Goal: Communication & Community: Share content

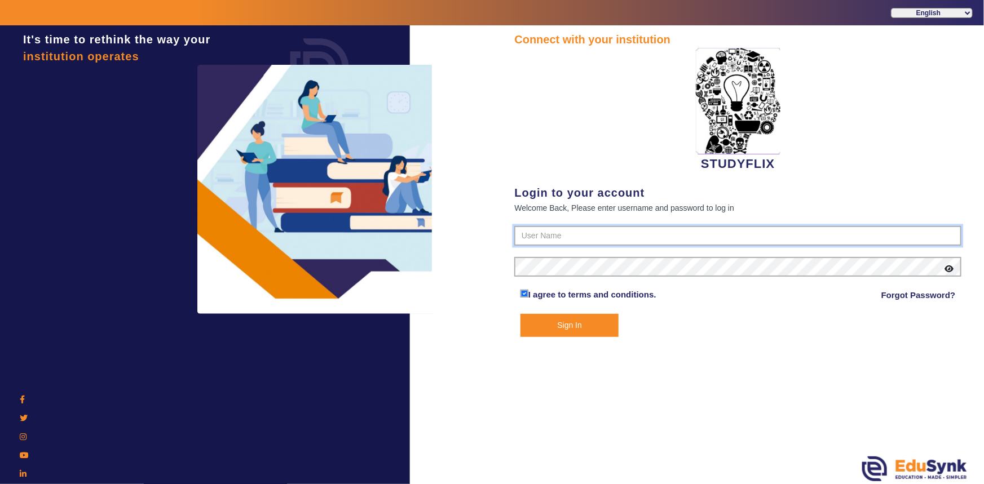
type input "6354922771"
click at [543, 323] on button "Sign In" at bounding box center [569, 325] width 99 height 23
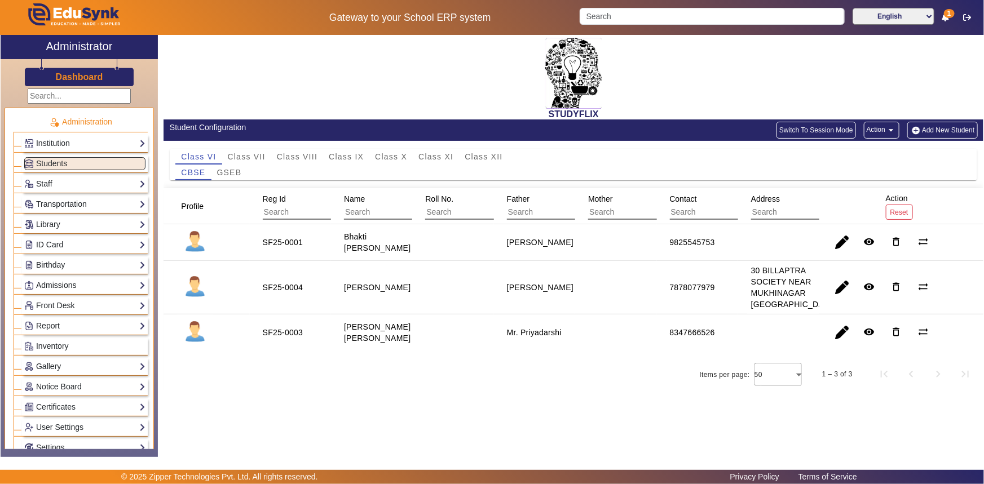
click at [51, 286] on link "Admissions" at bounding box center [84, 285] width 121 height 13
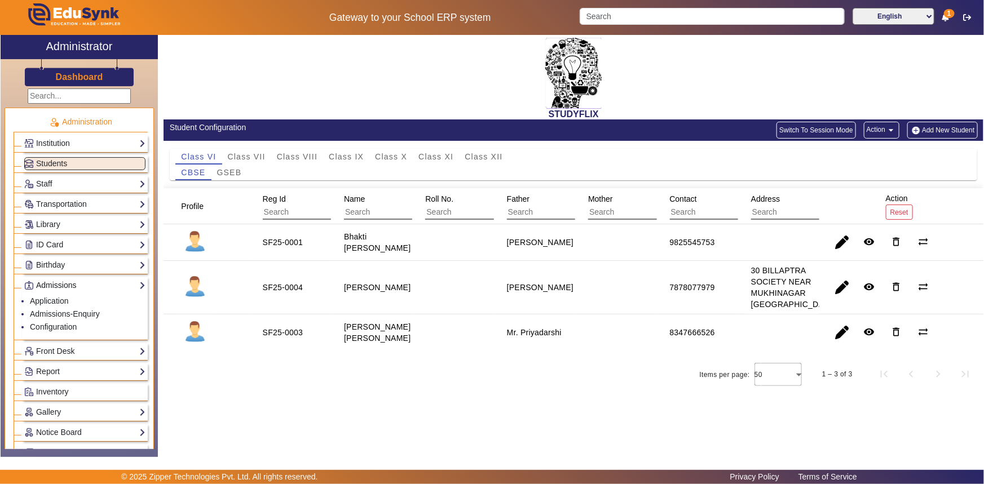
click at [51, 286] on link "Admissions" at bounding box center [84, 285] width 121 height 13
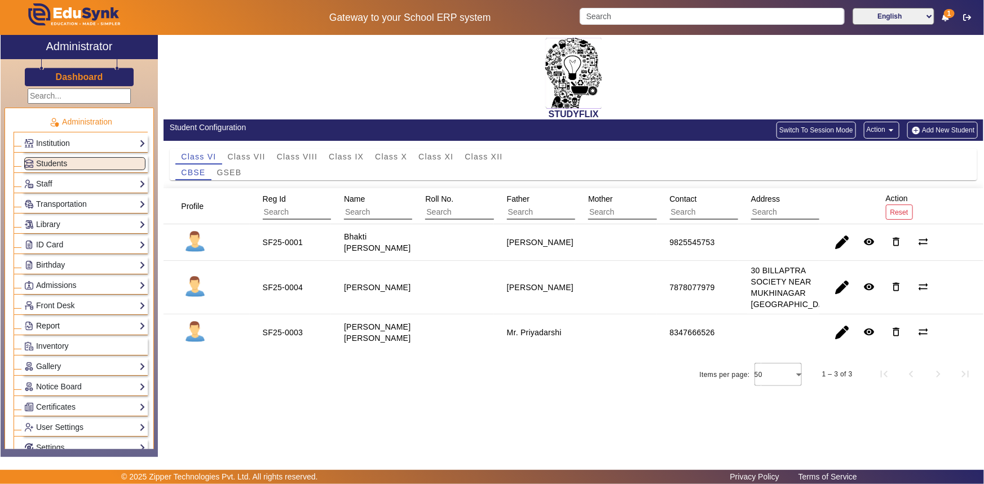
click at [45, 325] on link "Report" at bounding box center [84, 326] width 121 height 13
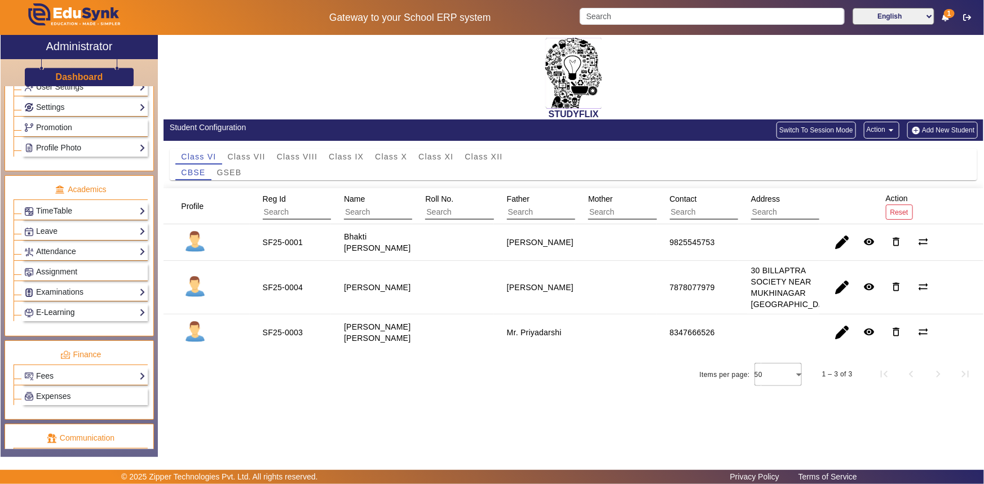
scroll to position [359, 0]
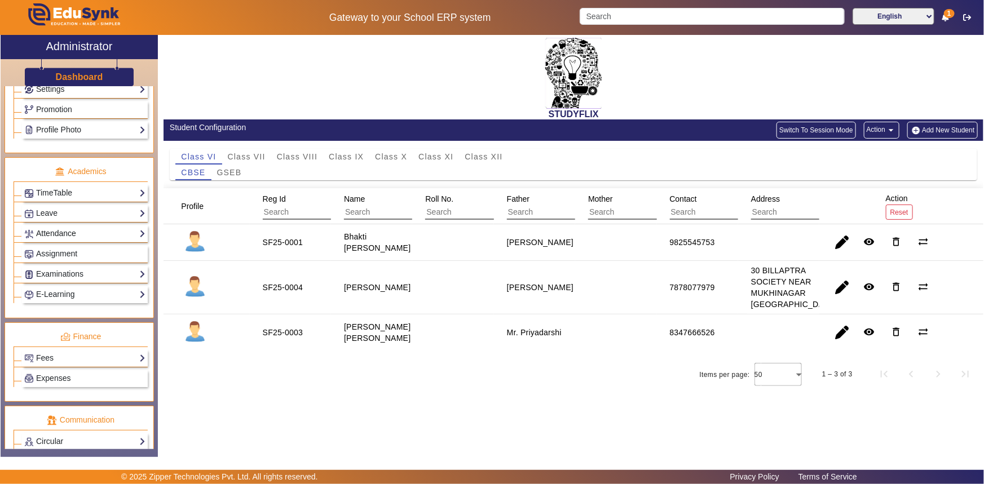
click at [67, 238] on link "Attendance" at bounding box center [84, 233] width 121 height 13
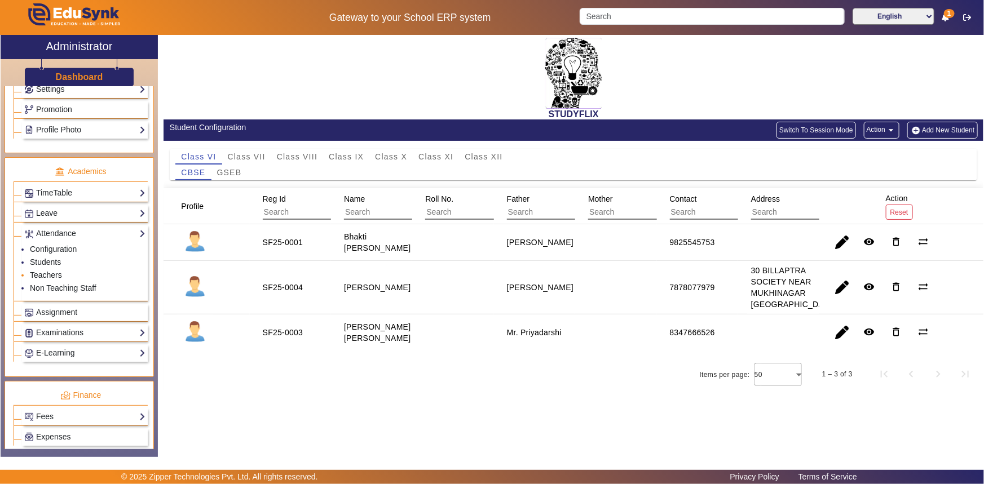
click at [52, 273] on link "Teachers" at bounding box center [46, 275] width 32 height 9
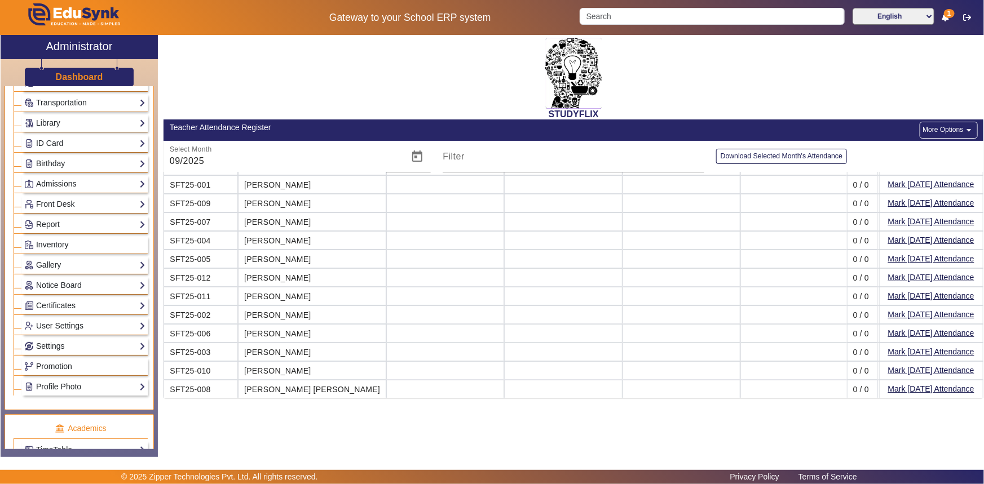
scroll to position [102, 0]
click at [55, 329] on link "User Settings" at bounding box center [84, 325] width 121 height 13
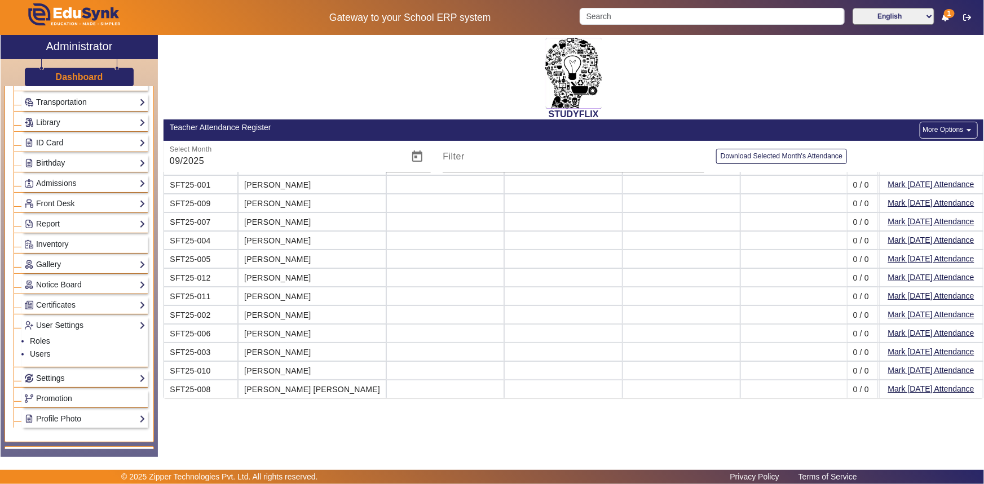
click at [43, 379] on link "Settings" at bounding box center [84, 378] width 121 height 13
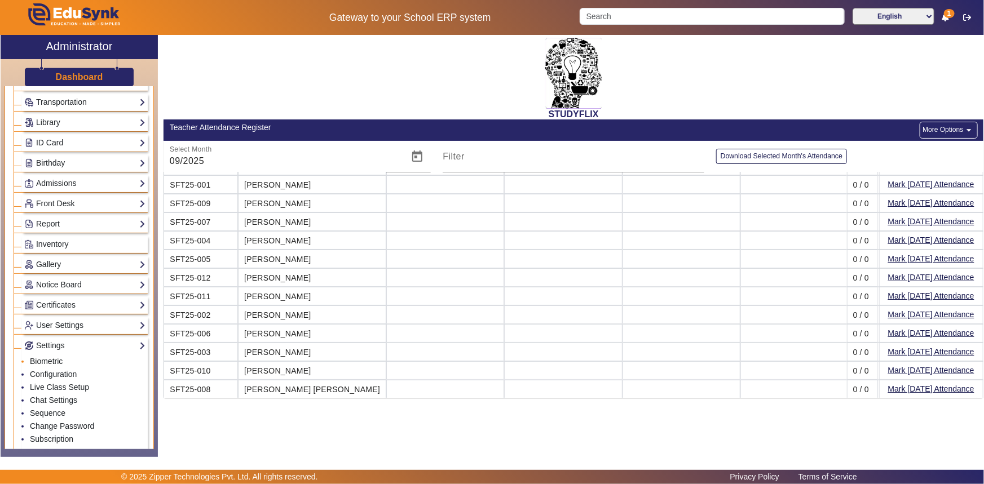
click at [43, 361] on link "Biometric" at bounding box center [46, 361] width 33 height 9
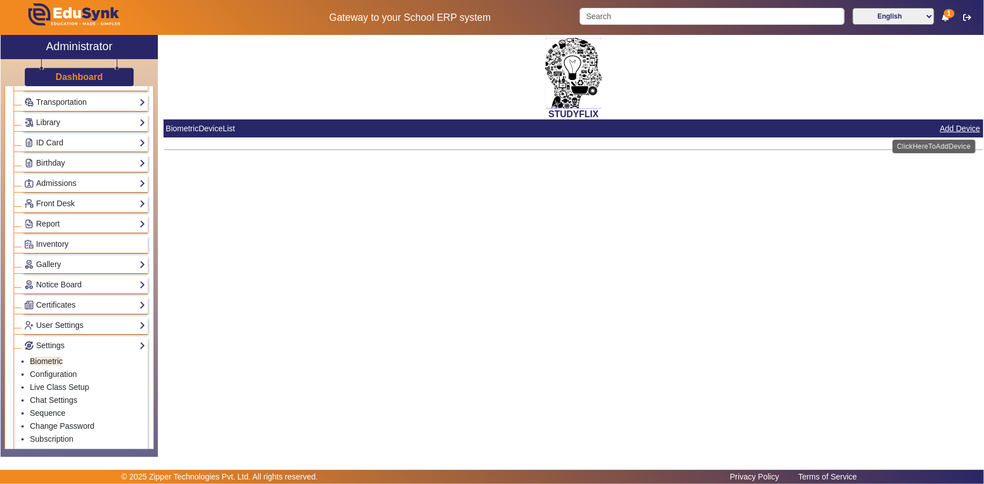
click at [951, 129] on button "Add Device" at bounding box center [960, 129] width 43 height 14
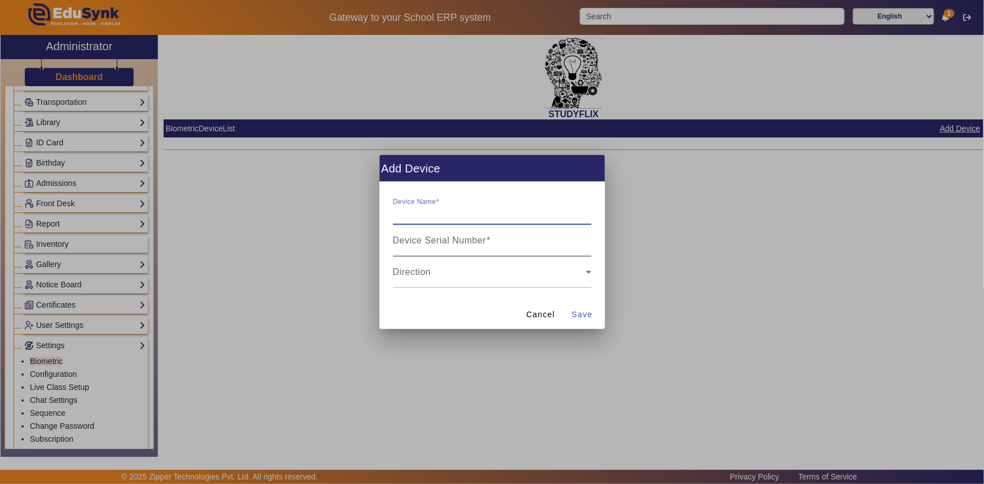
click at [454, 236] on mat-label "Device Serial Number" at bounding box center [440, 241] width 94 height 10
click at [454, 238] on input "Device Serial Number" at bounding box center [492, 245] width 198 height 14
click at [462, 217] on input "Device Name" at bounding box center [492, 214] width 198 height 14
click at [539, 320] on span "Cancel" at bounding box center [540, 315] width 29 height 12
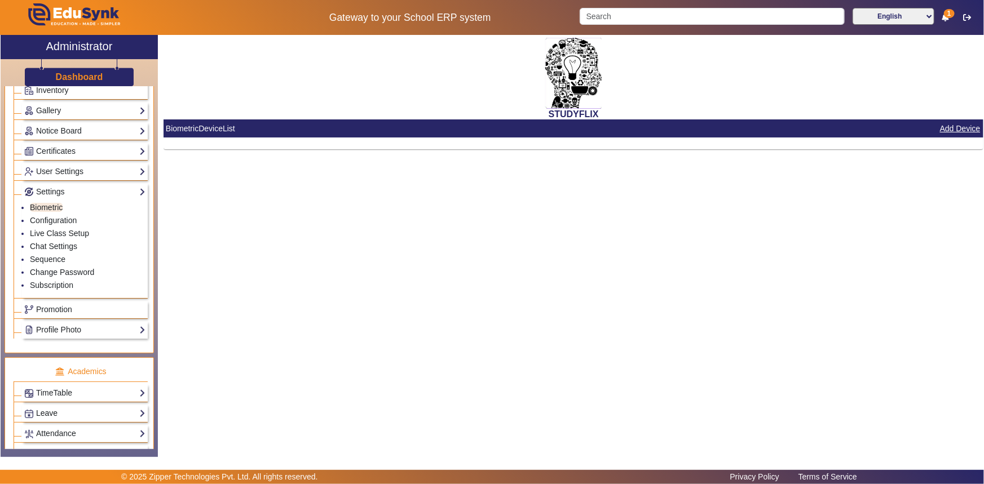
scroll to position [410, 0]
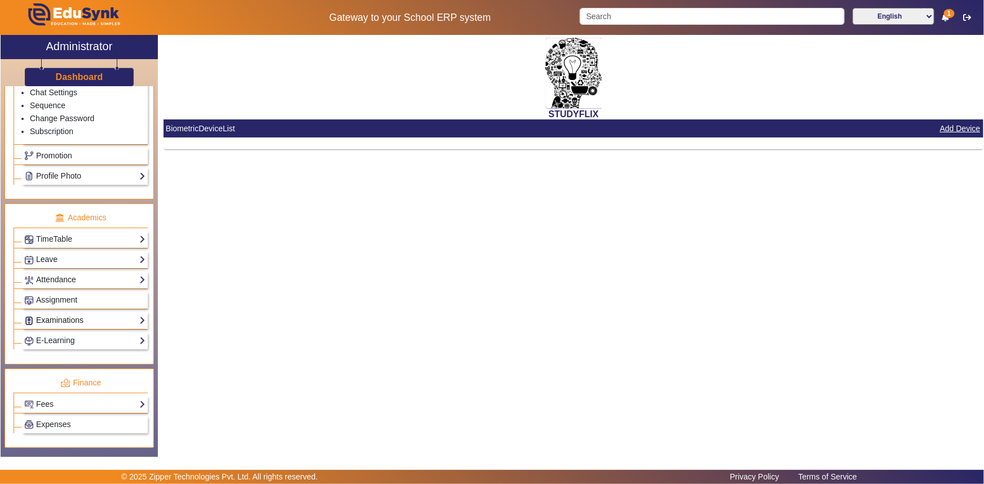
click at [51, 318] on link "Examinations" at bounding box center [84, 320] width 121 height 13
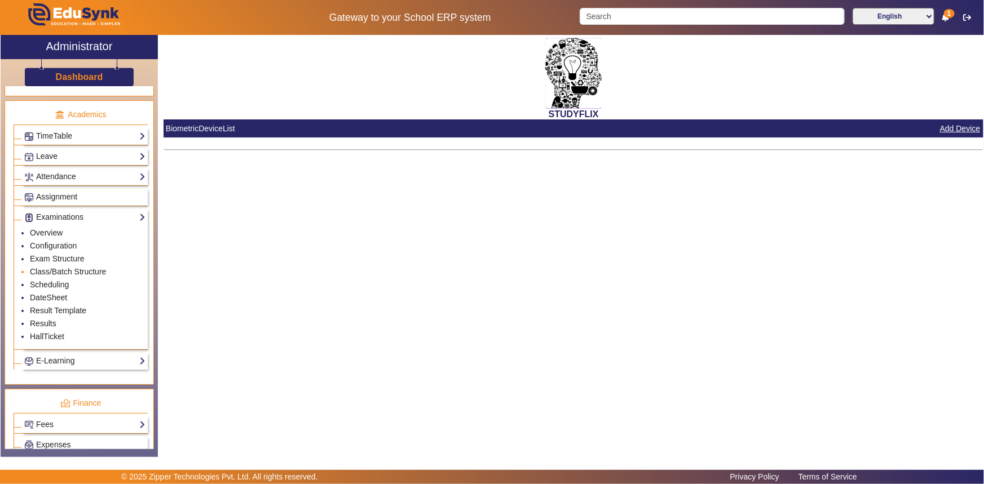
scroll to position [378, 0]
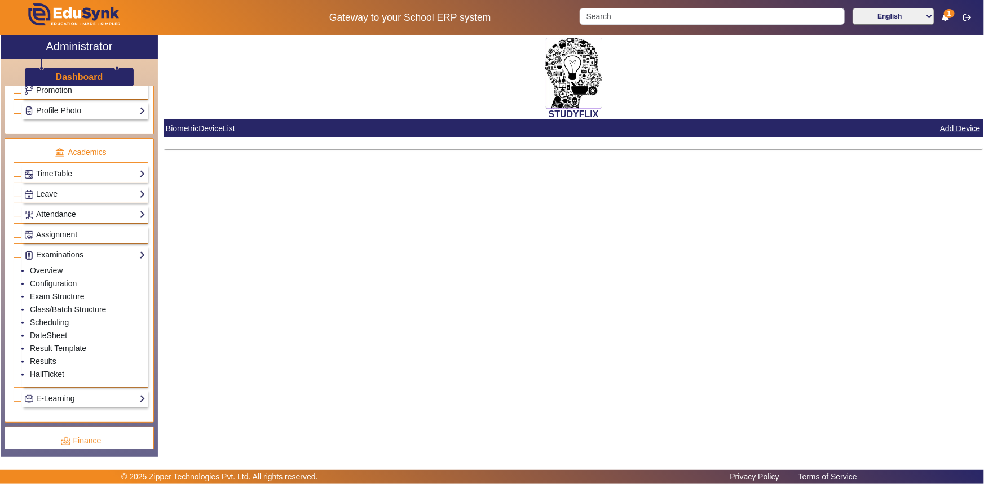
click at [55, 217] on link "Attendance" at bounding box center [84, 214] width 121 height 13
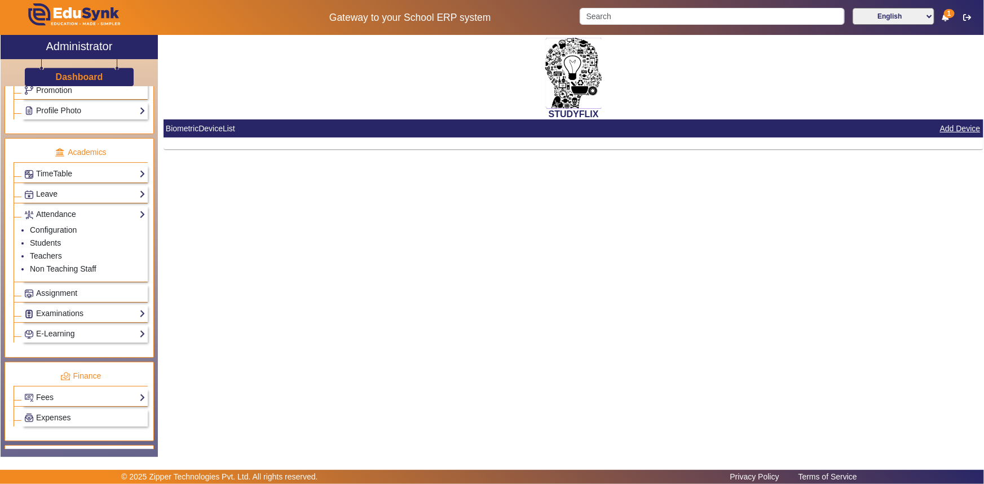
scroll to position [326, 0]
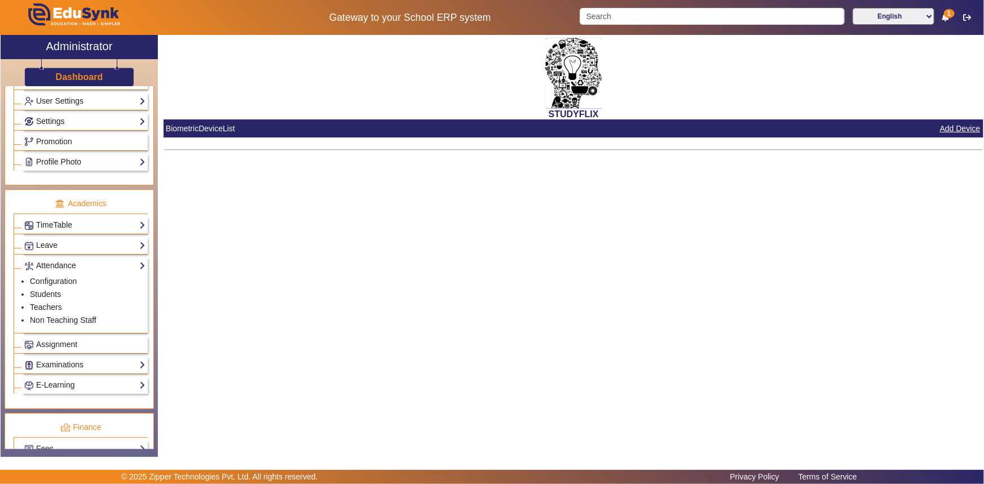
click at [51, 121] on link "Settings" at bounding box center [84, 121] width 121 height 13
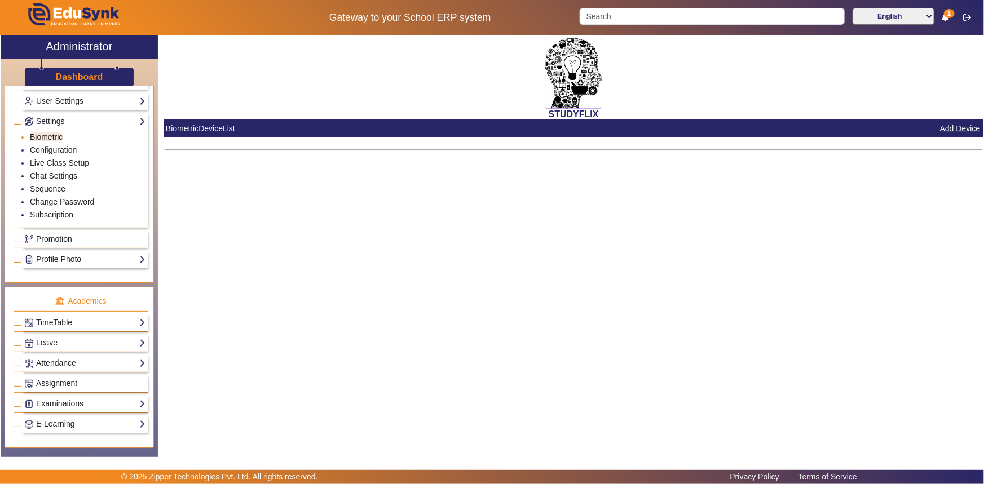
click at [50, 136] on link "Biometric" at bounding box center [46, 136] width 33 height 9
click at [952, 129] on button "Add Device" at bounding box center [960, 129] width 43 height 14
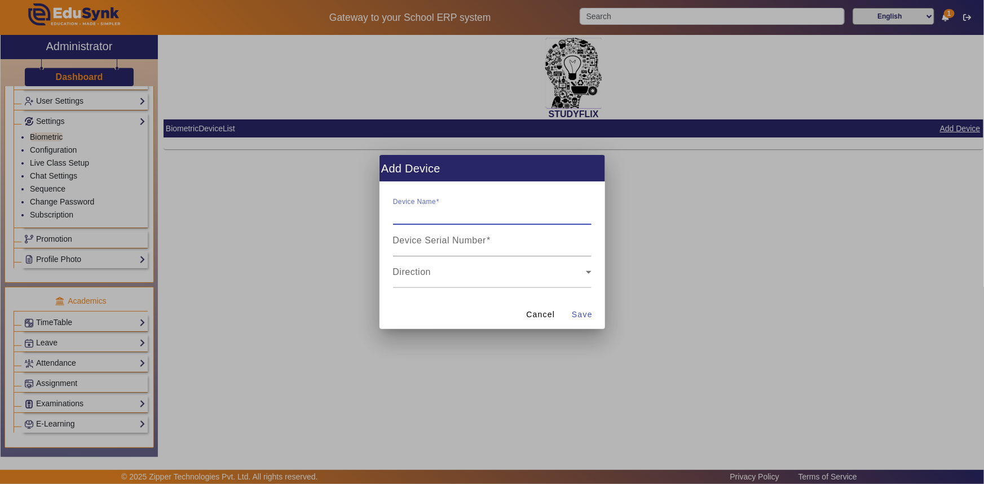
click at [457, 203] on div "Device Name" at bounding box center [492, 209] width 198 height 32
type input "StudyFlix_1"
click at [430, 233] on div "Device Serial Number" at bounding box center [492, 241] width 198 height 32
type input "NFZ8251104932"
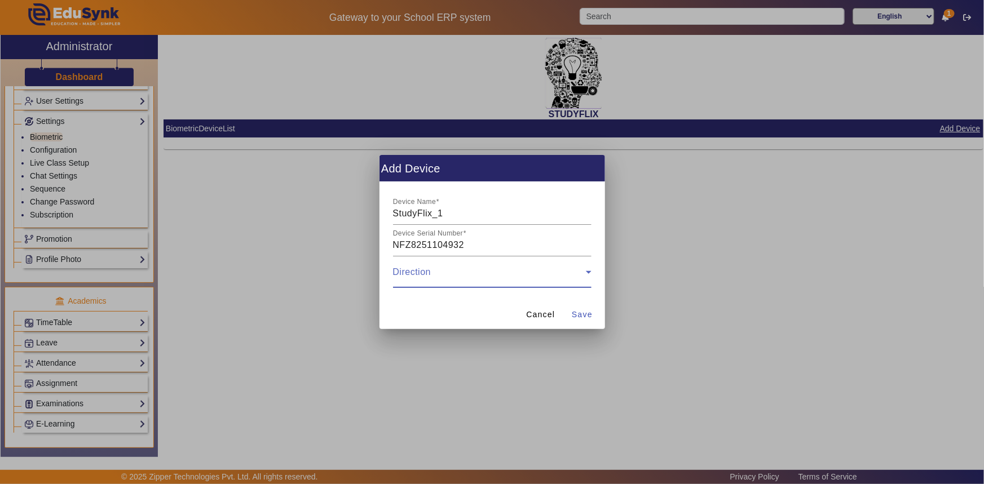
click at [451, 280] on span at bounding box center [489, 277] width 193 height 14
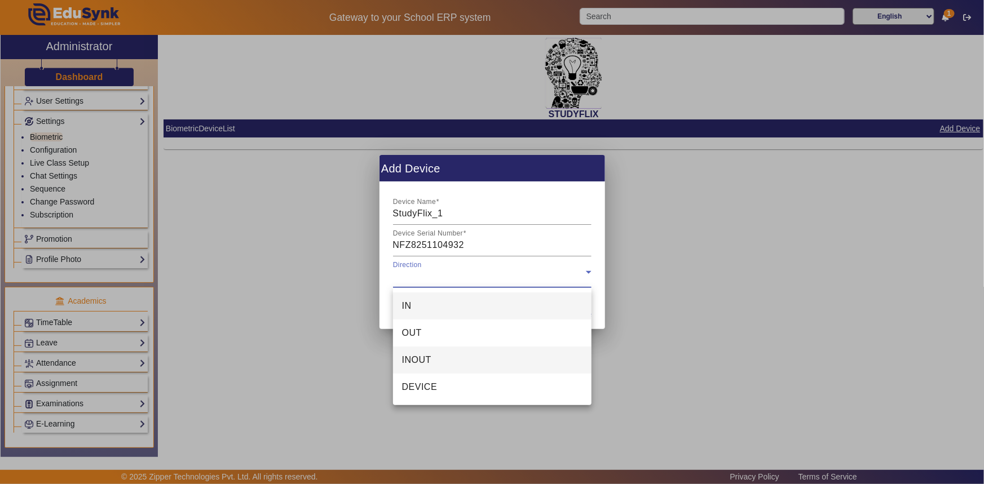
click at [430, 354] on span "INOUT" at bounding box center [416, 360] width 29 height 14
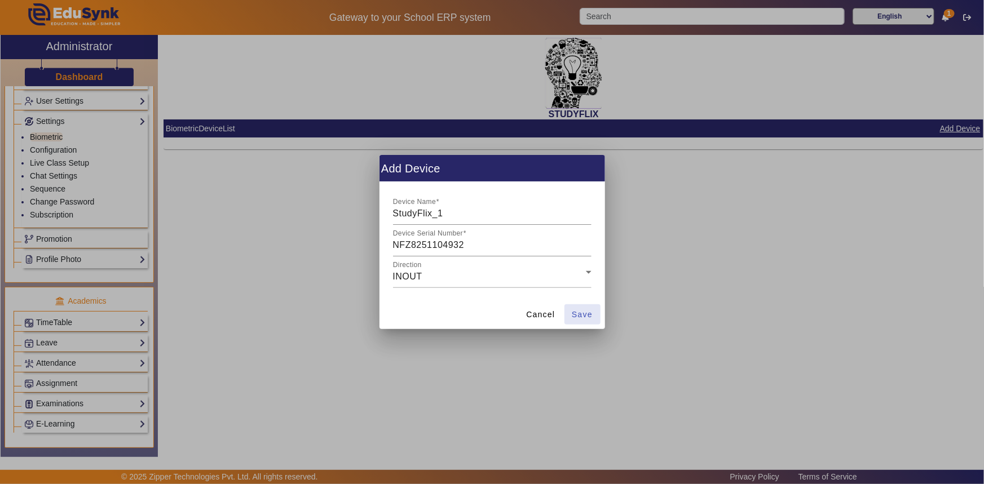
click at [586, 316] on span "Save" at bounding box center [582, 315] width 21 height 12
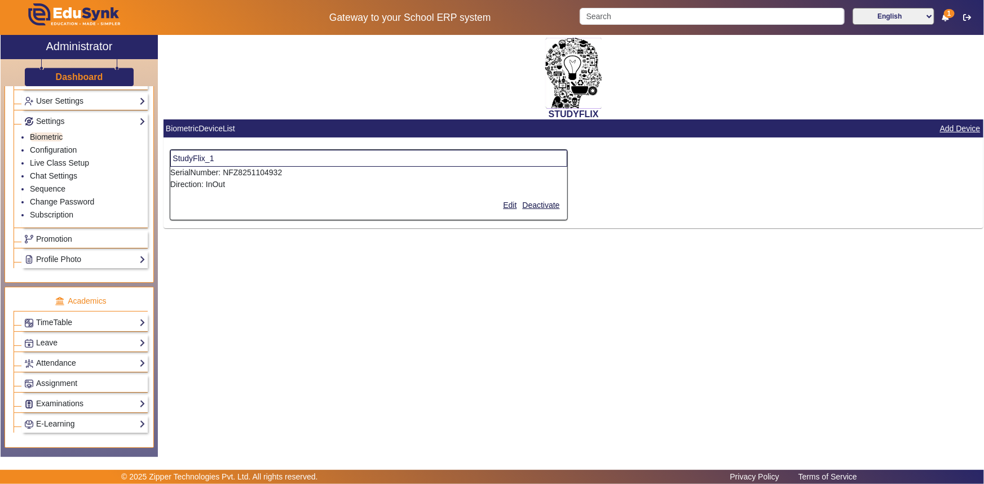
click at [432, 364] on div "STUDYFLIX BiometricDeviceList Add Device StudyFlix_1 SerialNumber: NFZ825110493…" at bounding box center [570, 240] width 825 height 410
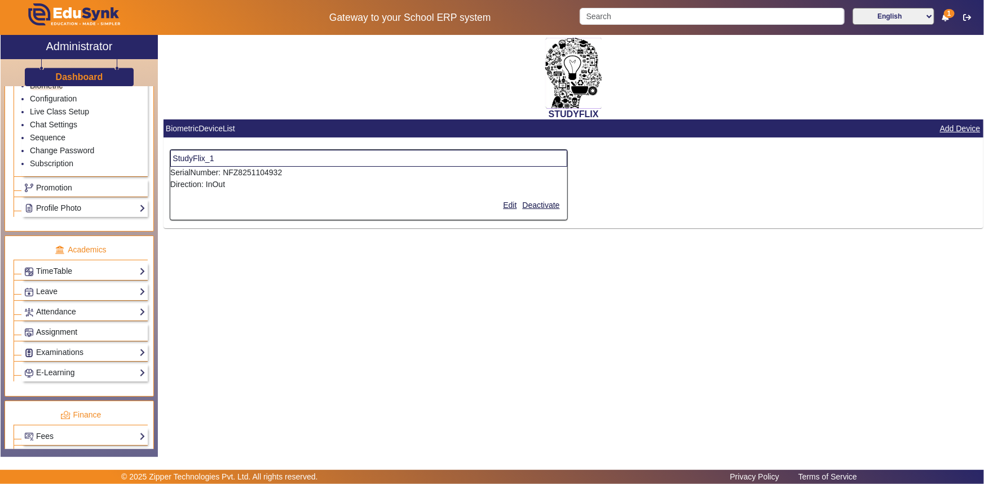
scroll to position [275, 0]
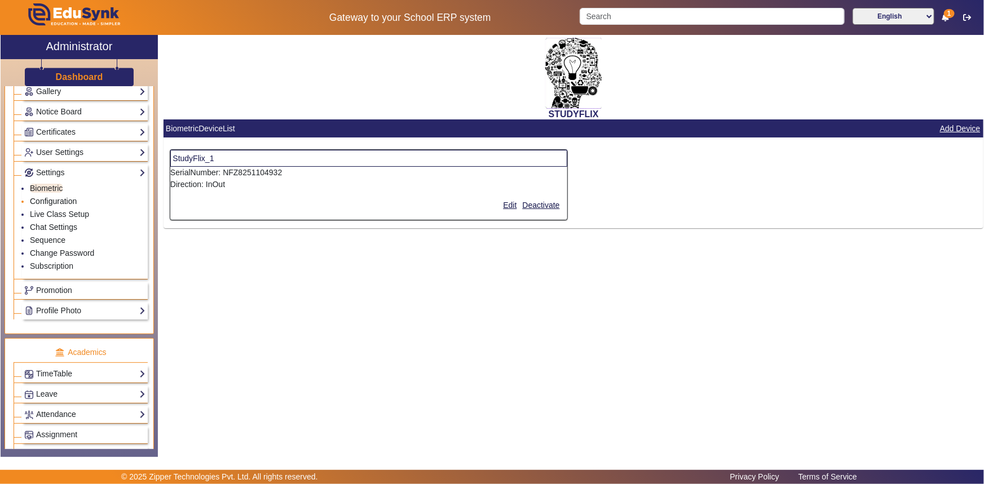
click at [56, 202] on link "Configuration" at bounding box center [53, 201] width 47 height 9
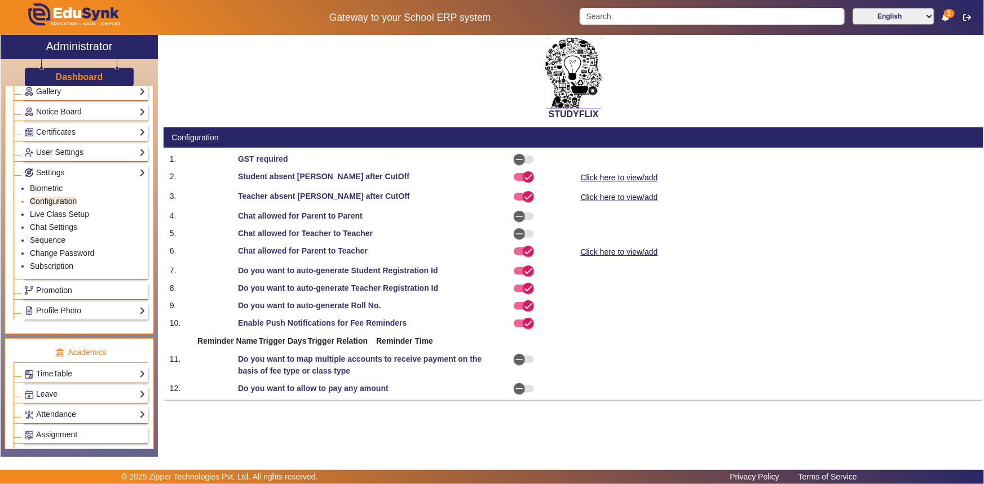
select select "AfterDueDate"
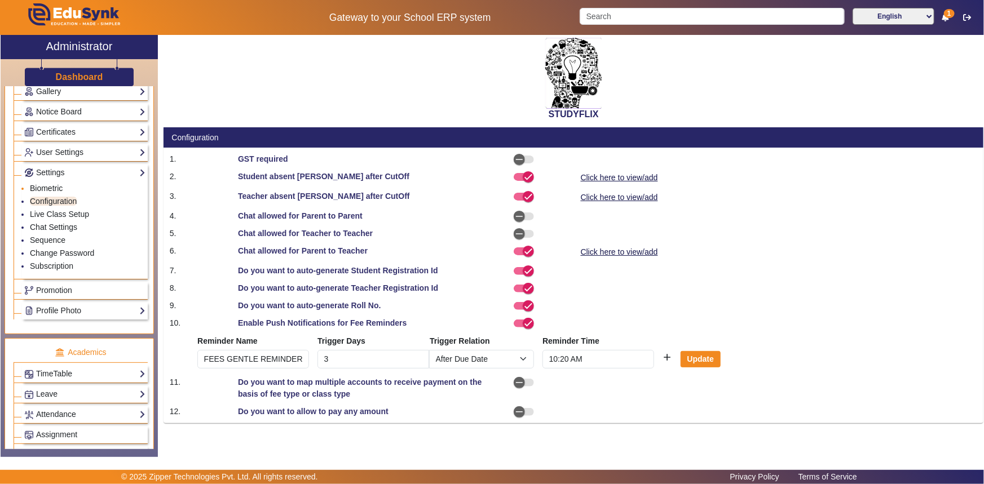
click at [55, 187] on link "Biometric" at bounding box center [46, 188] width 33 height 9
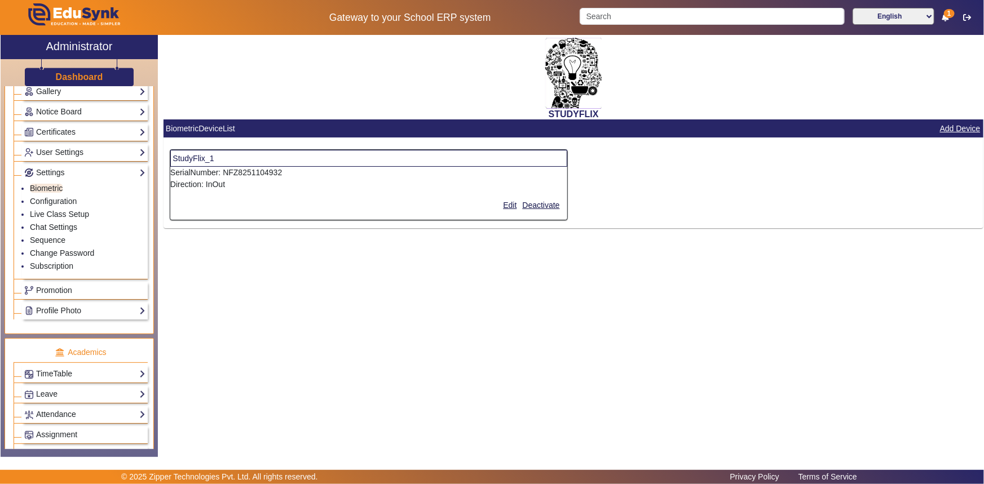
click at [304, 293] on div "STUDYFLIX BiometricDeviceList Add Device StudyFlix_1 SerialNumber: NFZ825110493…" at bounding box center [570, 240] width 825 height 410
click at [45, 269] on link "Subscription" at bounding box center [51, 266] width 43 height 9
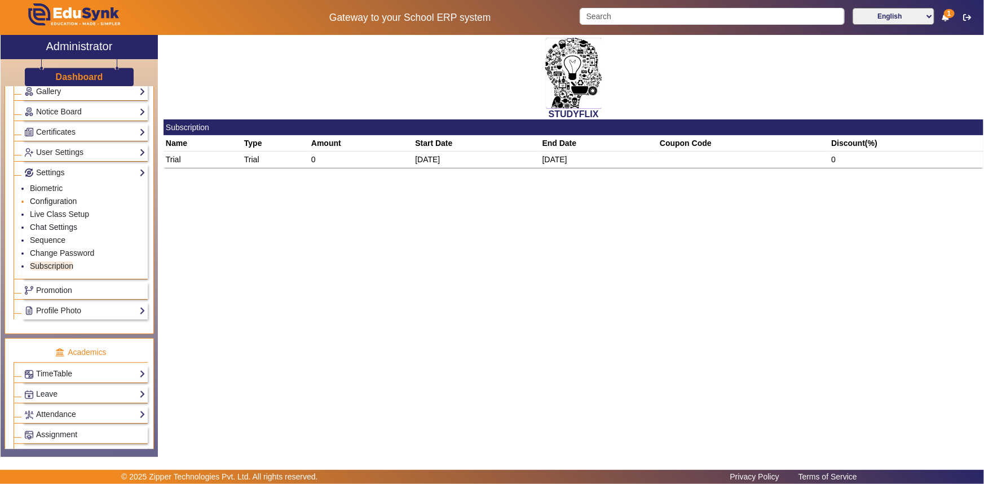
click at [55, 202] on link "Configuration" at bounding box center [53, 201] width 47 height 9
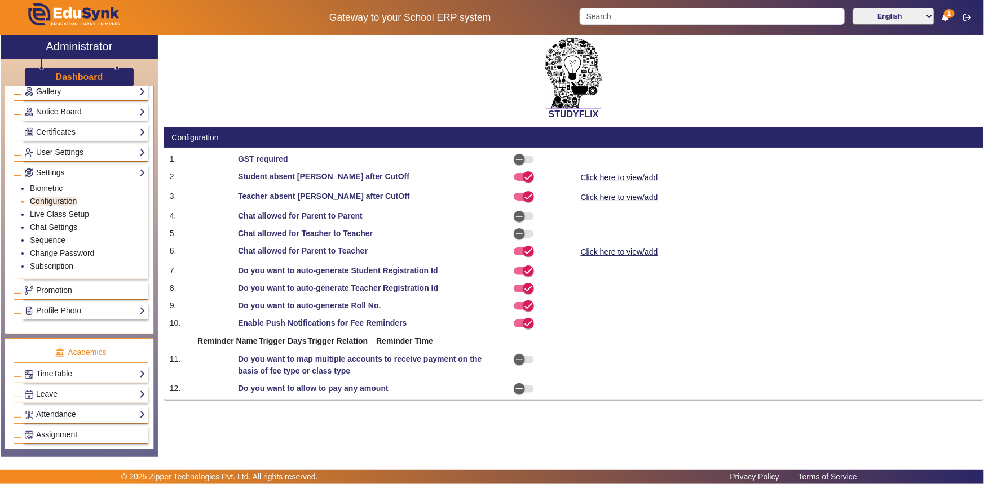
select select "AfterDueDate"
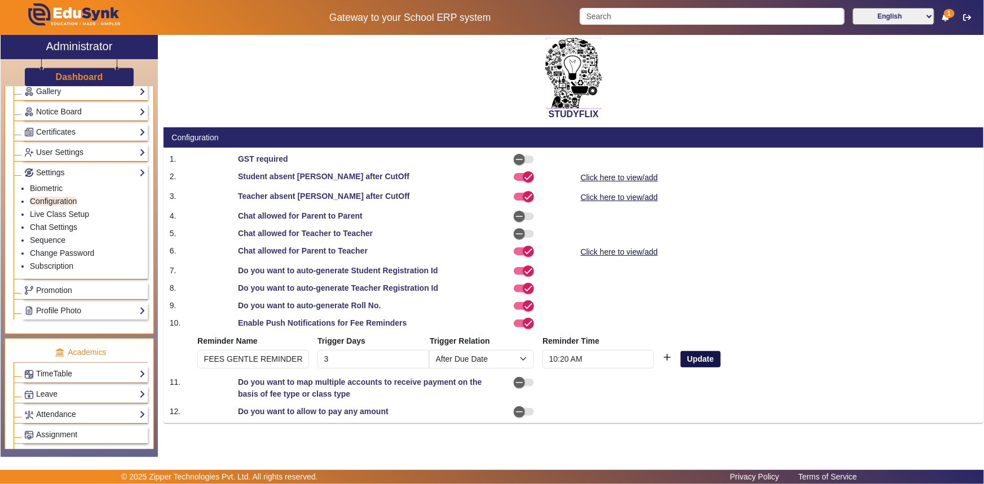
click at [691, 357] on button "Update" at bounding box center [699, 359] width 39 height 17
click at [54, 189] on link "Biometric" at bounding box center [46, 188] width 33 height 9
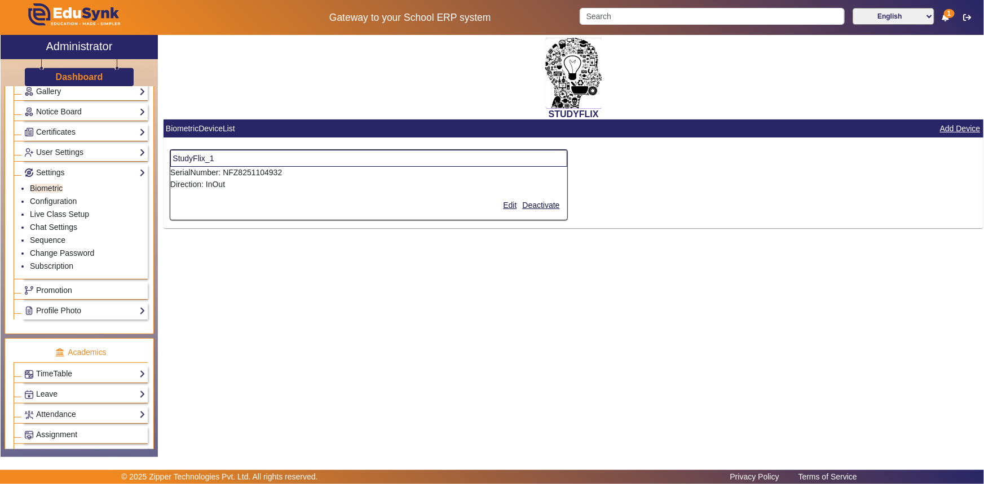
click at [209, 192] on mat-card-actions "Edit Deactivate" at bounding box center [368, 205] width 397 height 29
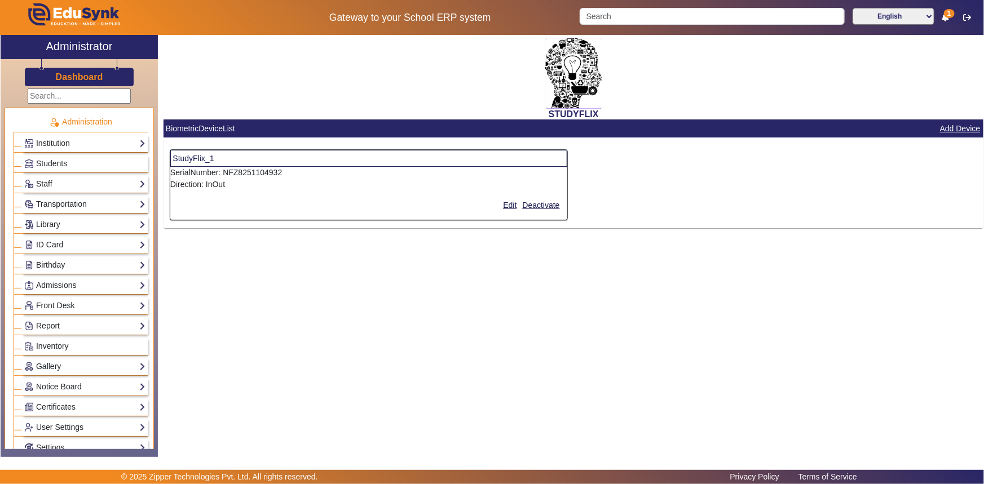
drag, startPoint x: 590, startPoint y: 253, endPoint x: 366, endPoint y: 263, distance: 224.6
click at [590, 254] on div "STUDYFLIX BiometricDeviceList Add Device StudyFlix_1 SerialNumber: NFZ825110493…" at bounding box center [570, 240] width 825 height 410
click at [57, 163] on span "Students" at bounding box center [51, 163] width 31 height 9
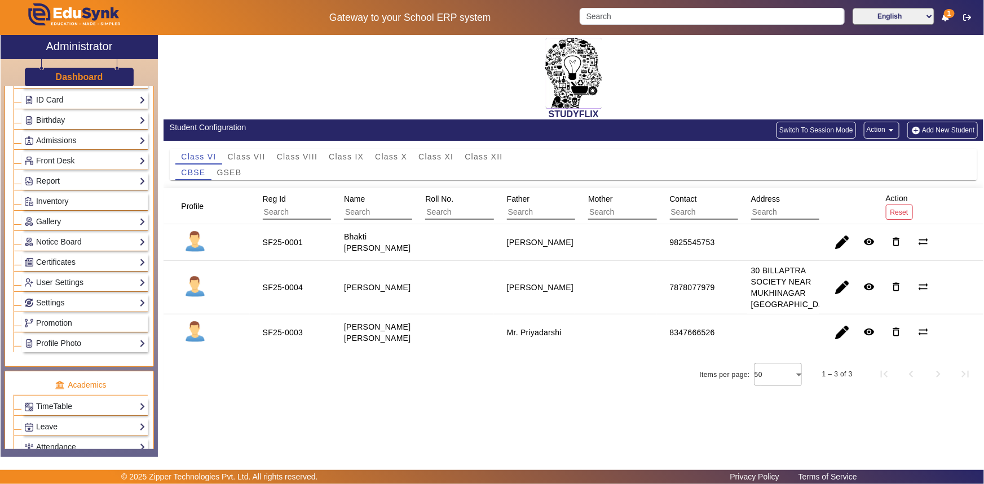
scroll to position [153, 0]
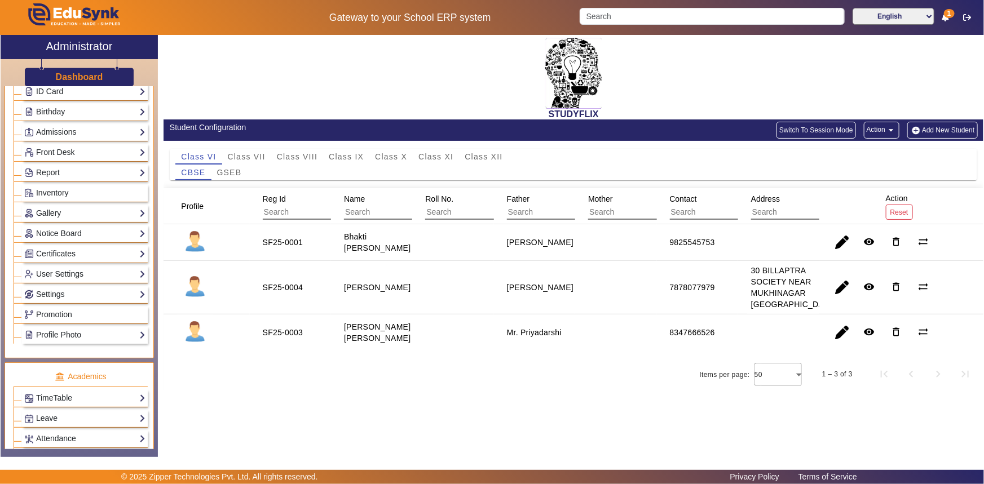
click at [55, 274] on link "User Settings" at bounding box center [84, 274] width 121 height 13
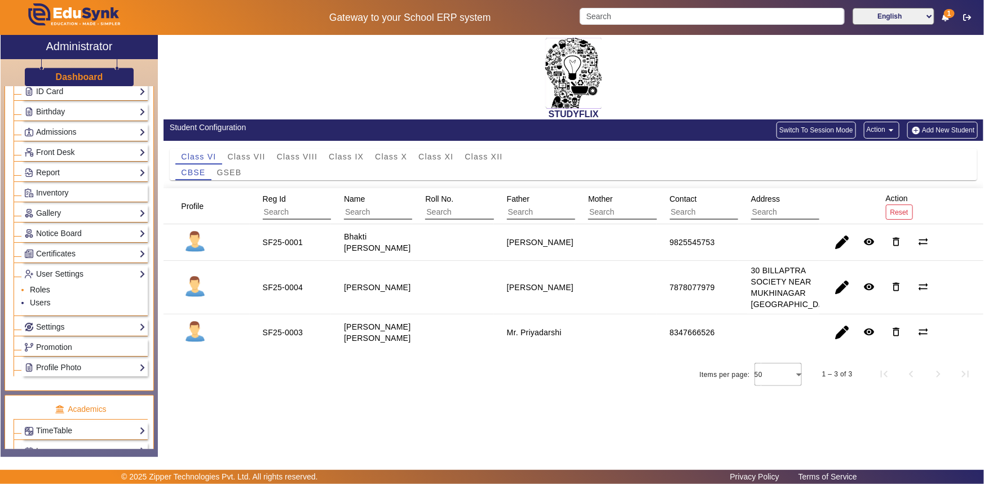
click at [41, 289] on link "Roles" at bounding box center [40, 289] width 20 height 9
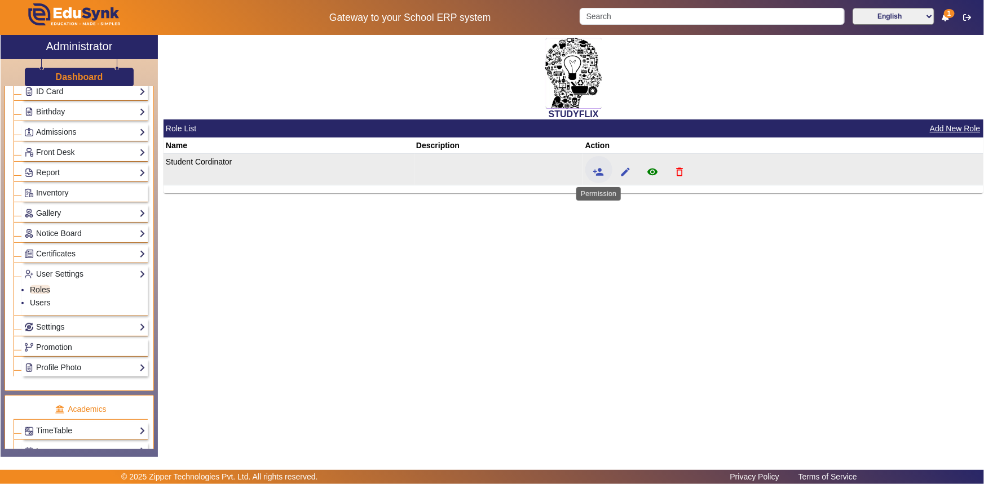
click at [587, 165] on span at bounding box center [598, 169] width 27 height 27
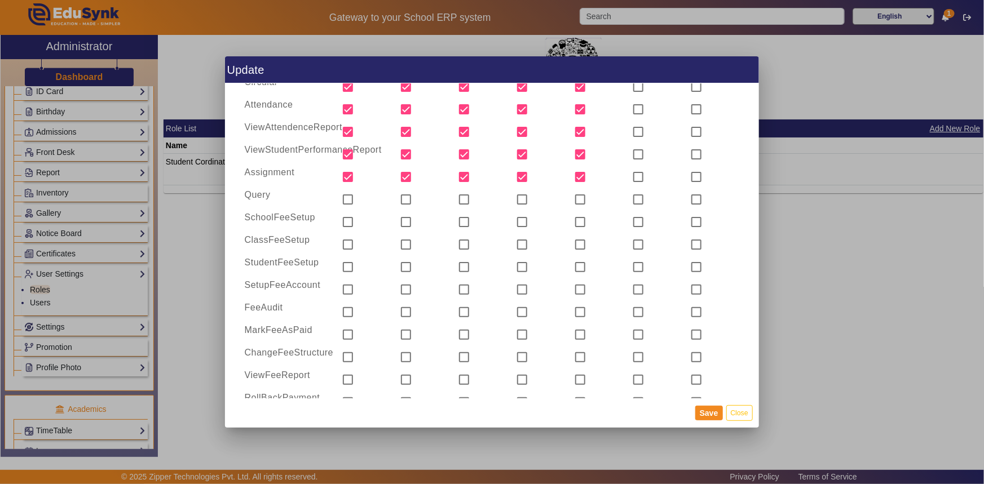
scroll to position [359, 0]
click at [742, 418] on button "Close" at bounding box center [739, 412] width 26 height 15
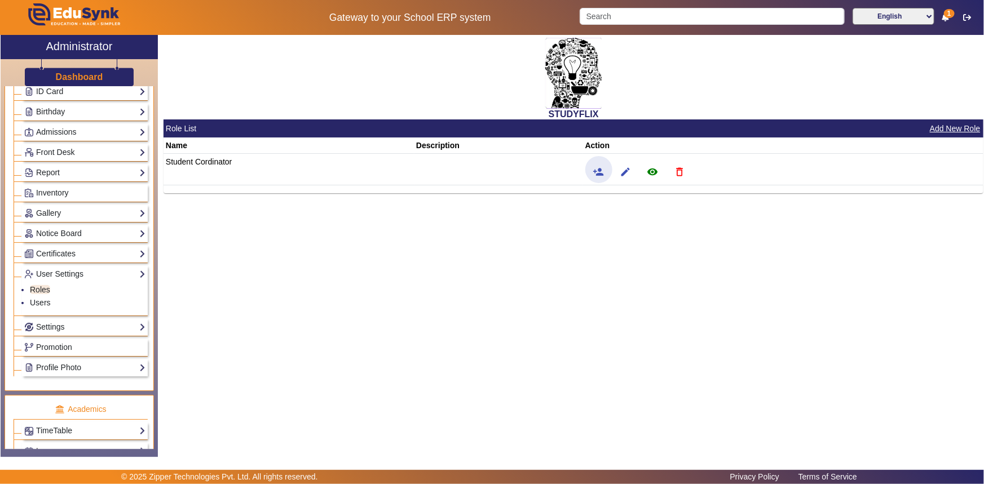
click at [571, 387] on div "STUDYFLIX Role List Add New Role Name Description Action Student Cordinator per…" at bounding box center [570, 240] width 825 height 410
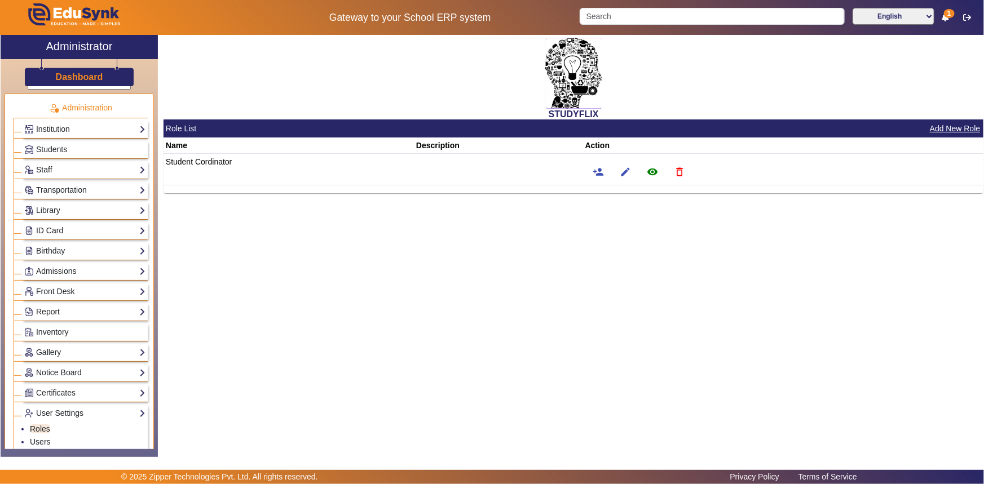
scroll to position [0, 0]
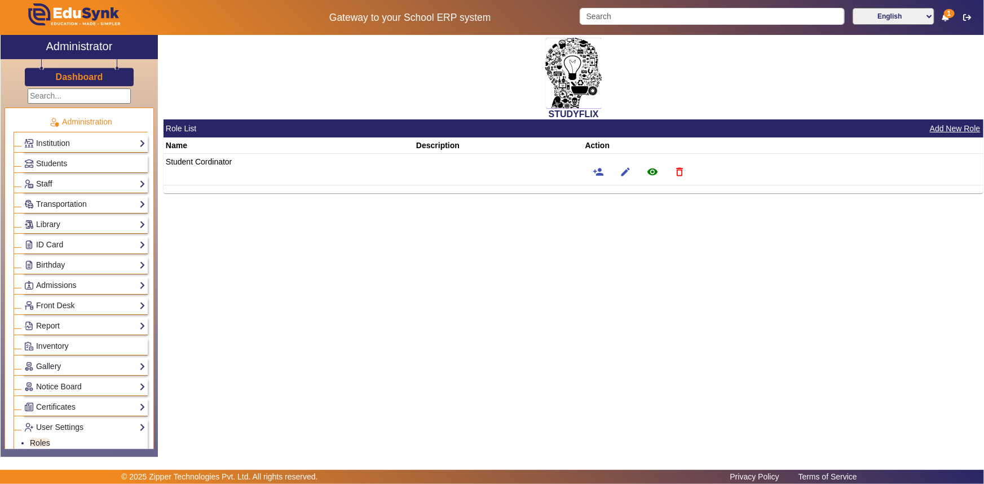
click at [63, 187] on link "Staff" at bounding box center [84, 184] width 121 height 13
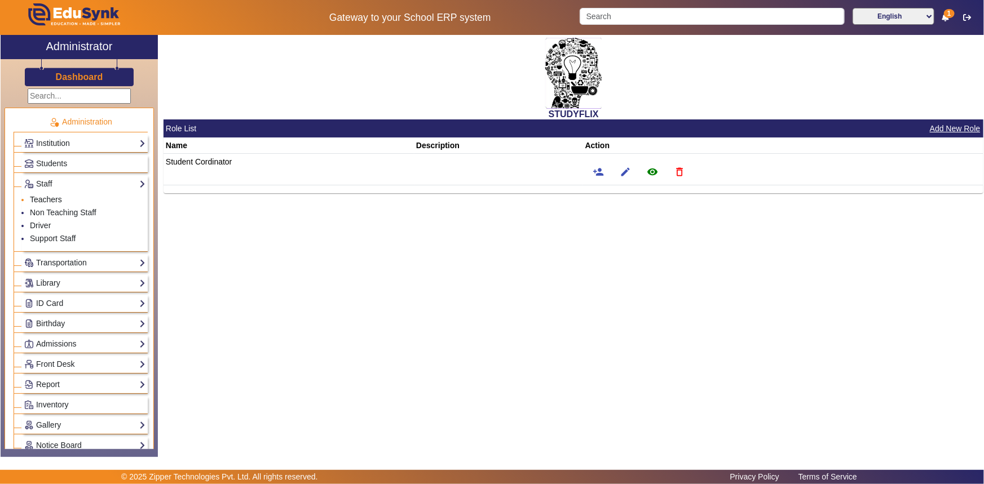
click at [39, 198] on link "Teachers" at bounding box center [46, 199] width 32 height 9
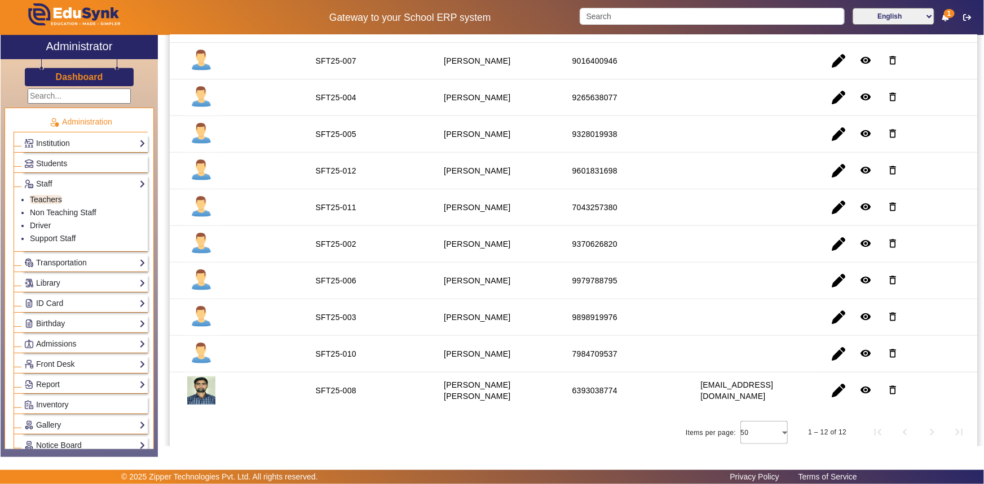
scroll to position [216, 0]
click at [51, 165] on span "Students" at bounding box center [51, 163] width 31 height 9
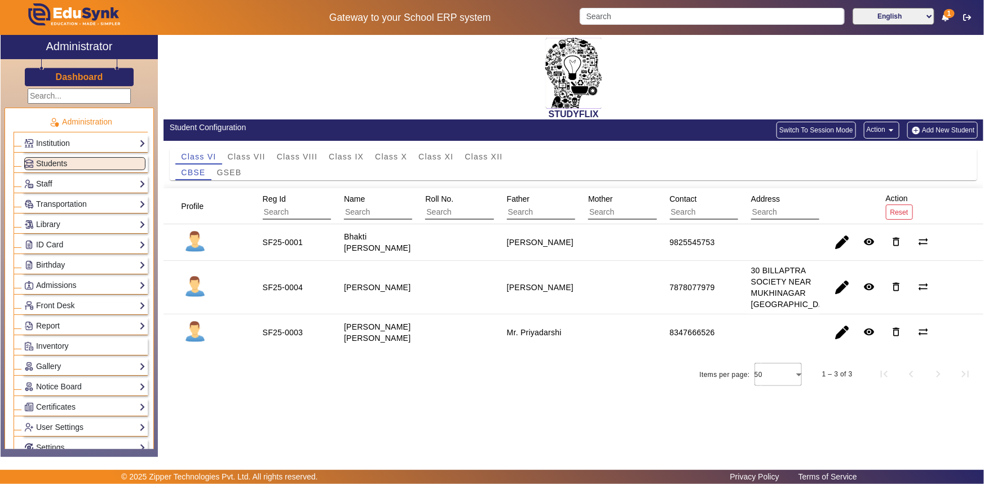
click at [45, 184] on link "Staff" at bounding box center [84, 184] width 121 height 13
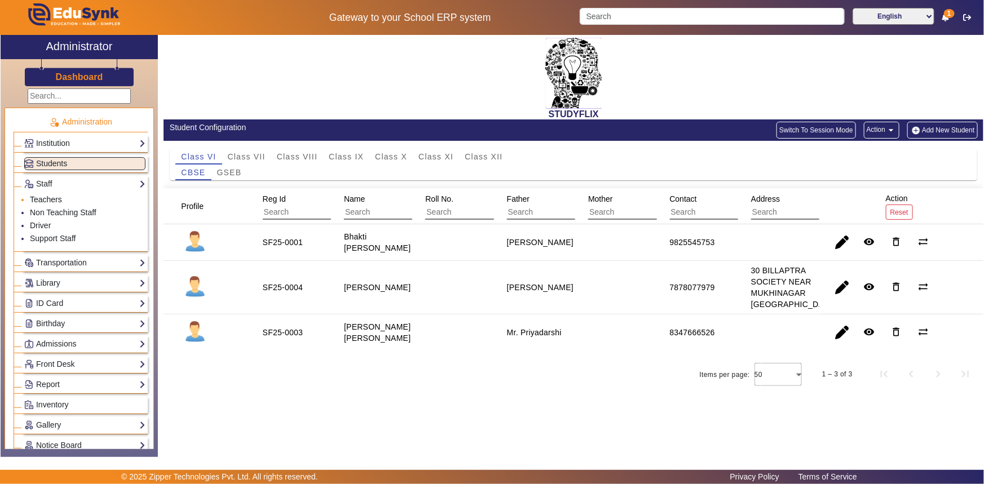
click at [43, 198] on link "Teachers" at bounding box center [46, 199] width 32 height 9
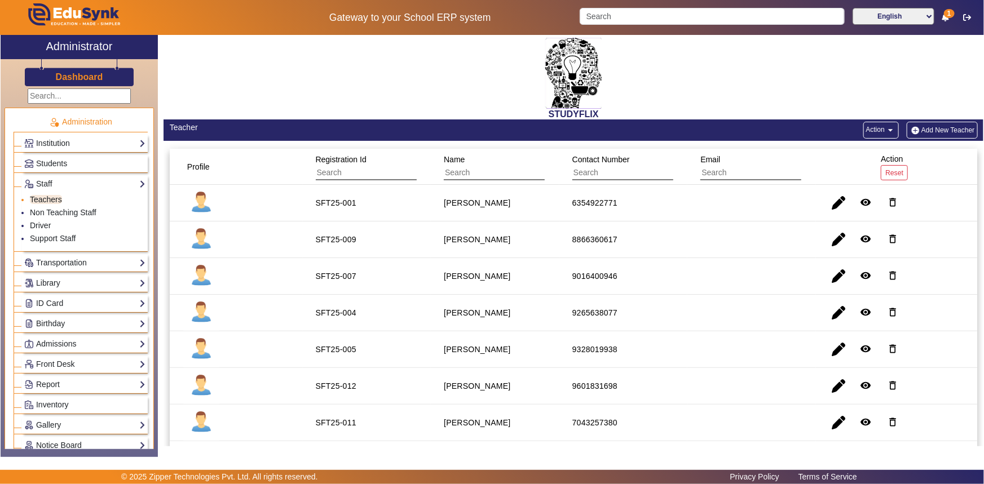
click at [42, 198] on link "Teachers" at bounding box center [46, 199] width 32 height 9
click at [138, 183] on link "Staff" at bounding box center [84, 184] width 121 height 13
click at [67, 342] on link "Admissions" at bounding box center [84, 344] width 121 height 13
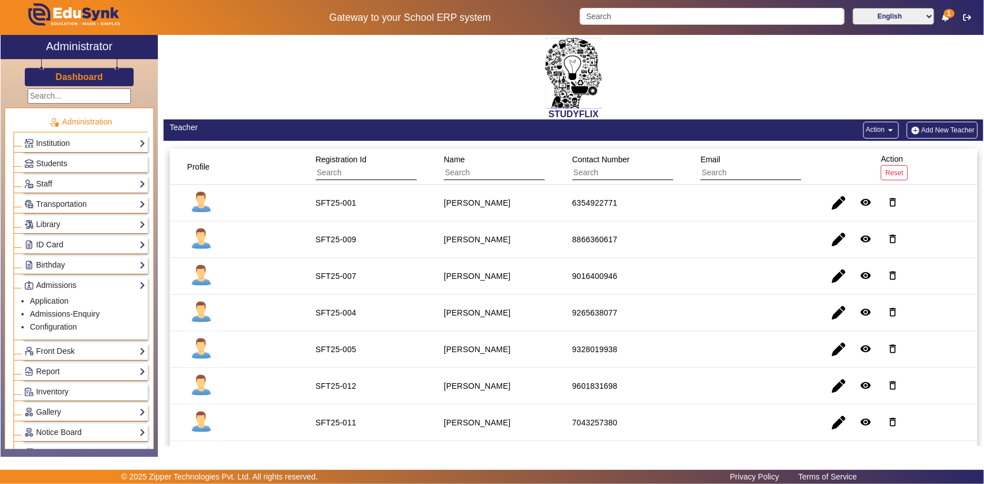
click at [68, 100] on input "text" at bounding box center [79, 96] width 103 height 15
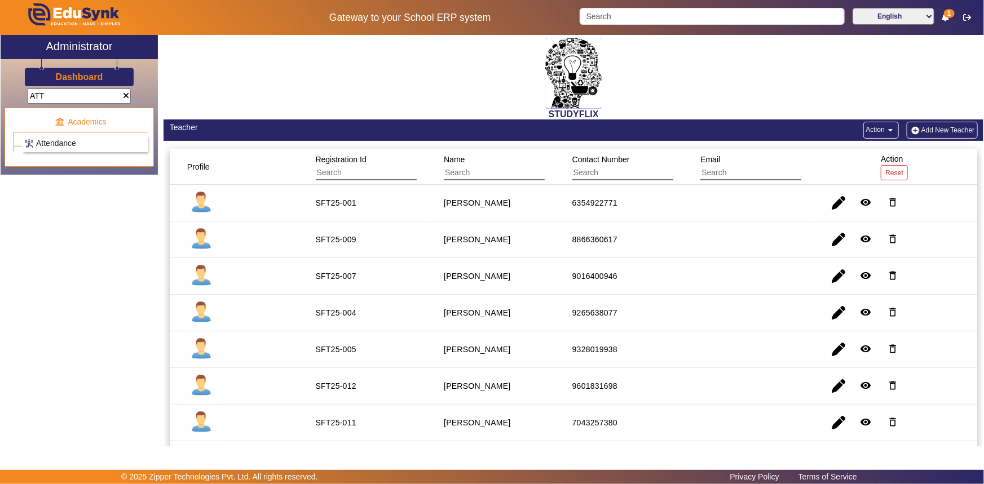
type input "ATT"
click at [67, 139] on span "Attendance" at bounding box center [56, 143] width 40 height 9
click at [63, 140] on span "Attendance" at bounding box center [56, 143] width 40 height 9
click at [43, 144] on span "Attendance" at bounding box center [56, 143] width 40 height 9
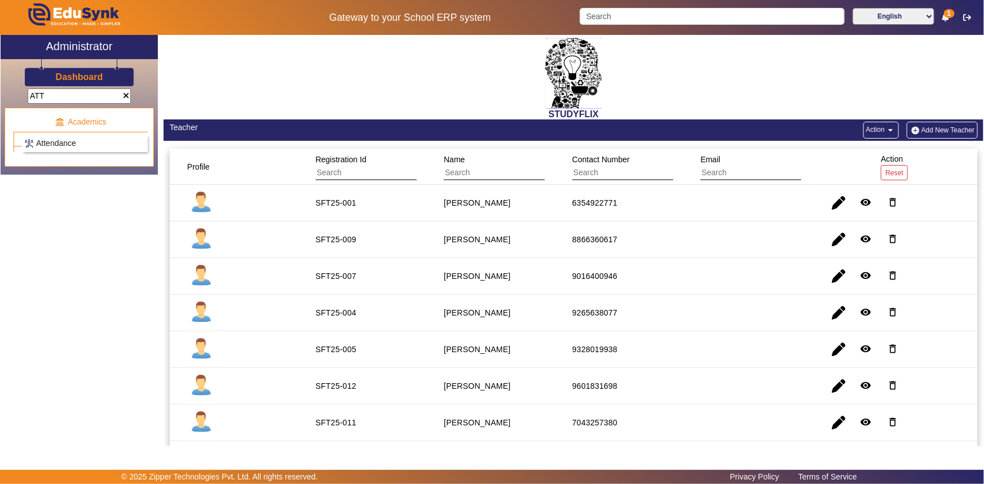
click at [63, 140] on span "Attendance" at bounding box center [56, 143] width 40 height 9
click at [83, 139] on link "Attendance" at bounding box center [84, 143] width 121 height 13
click at [125, 95] on span at bounding box center [126, 96] width 6 height 8
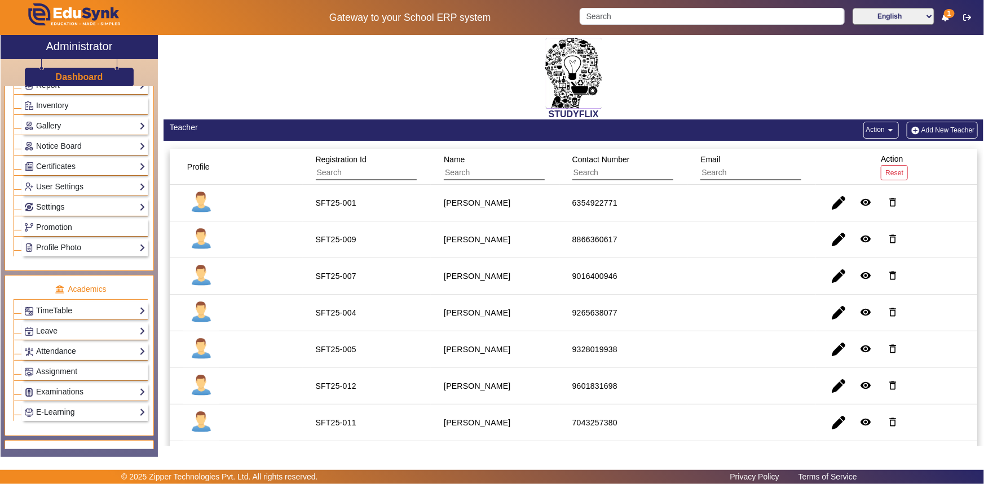
scroll to position [256, 0]
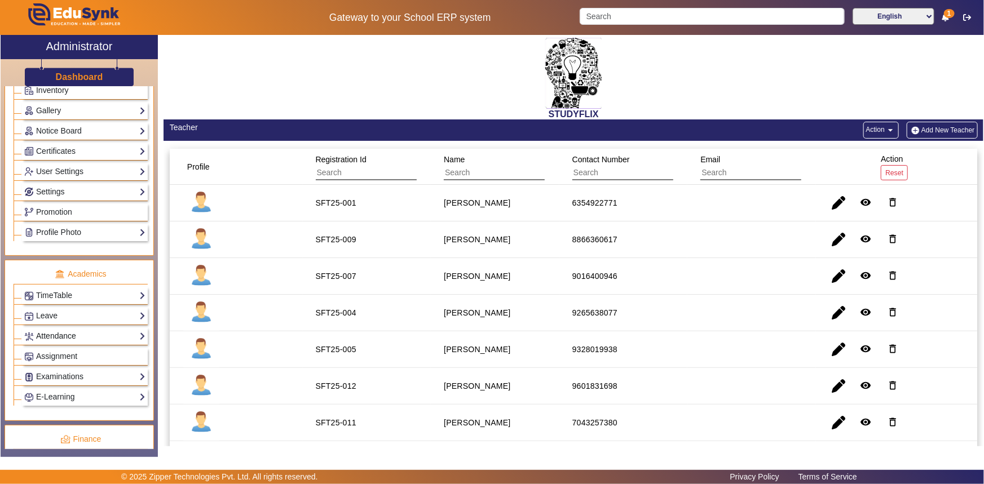
click at [53, 335] on link "Attendance" at bounding box center [84, 336] width 121 height 13
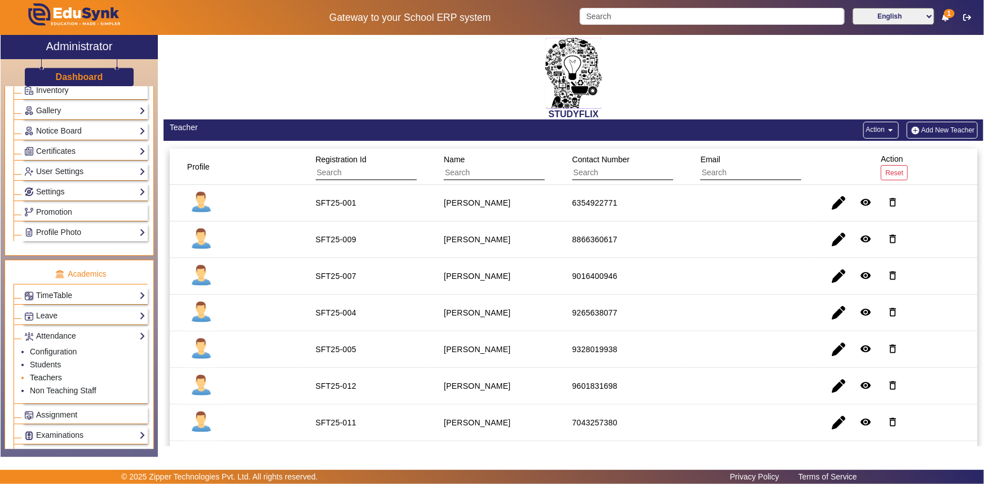
click at [39, 378] on link "Teachers" at bounding box center [46, 377] width 32 height 9
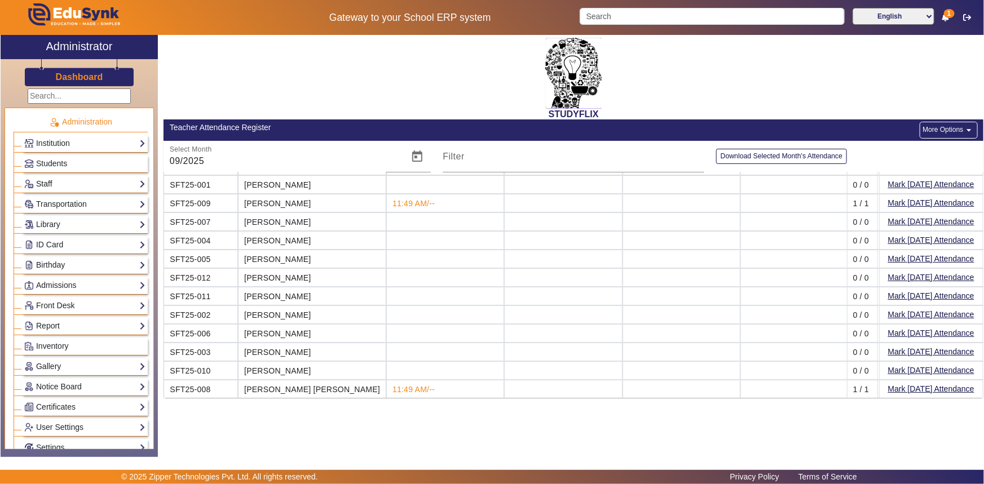
click at [57, 188] on link "Staff" at bounding box center [84, 184] width 121 height 13
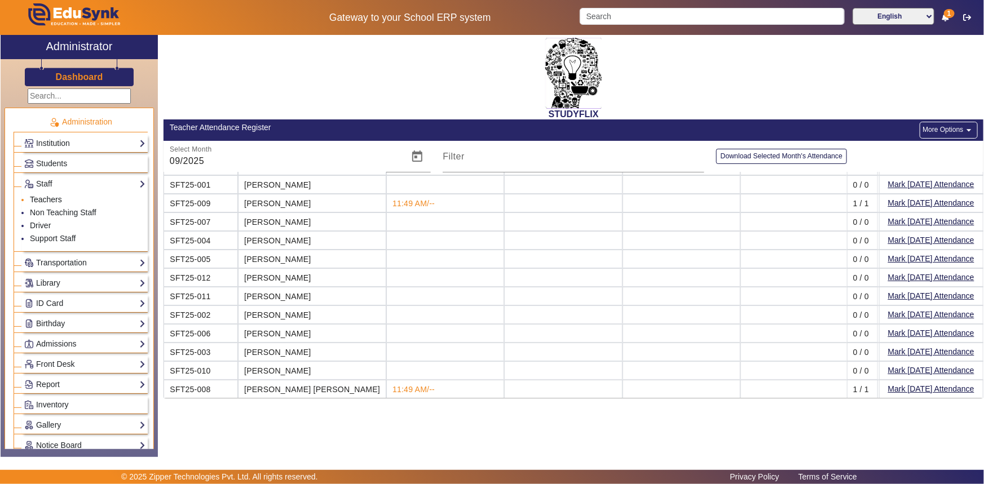
click at [55, 200] on link "Teachers" at bounding box center [46, 199] width 32 height 9
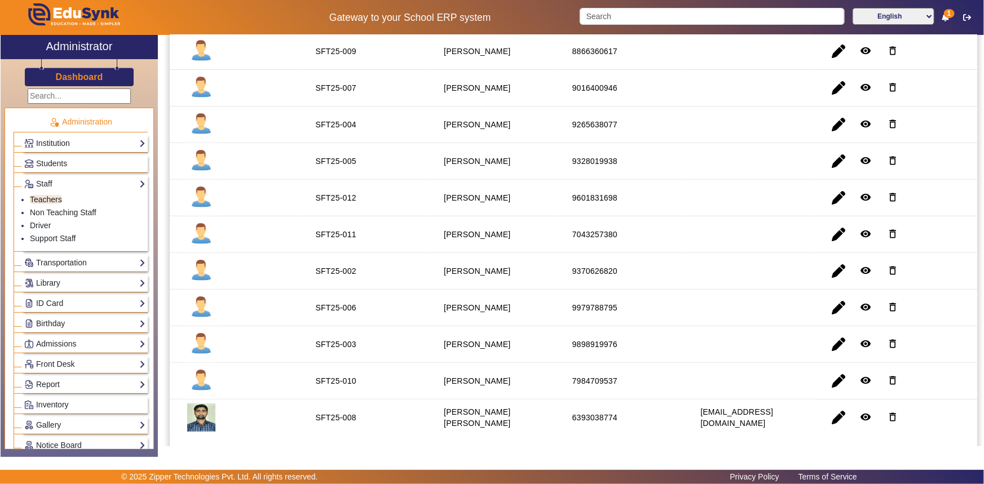
scroll to position [216, 0]
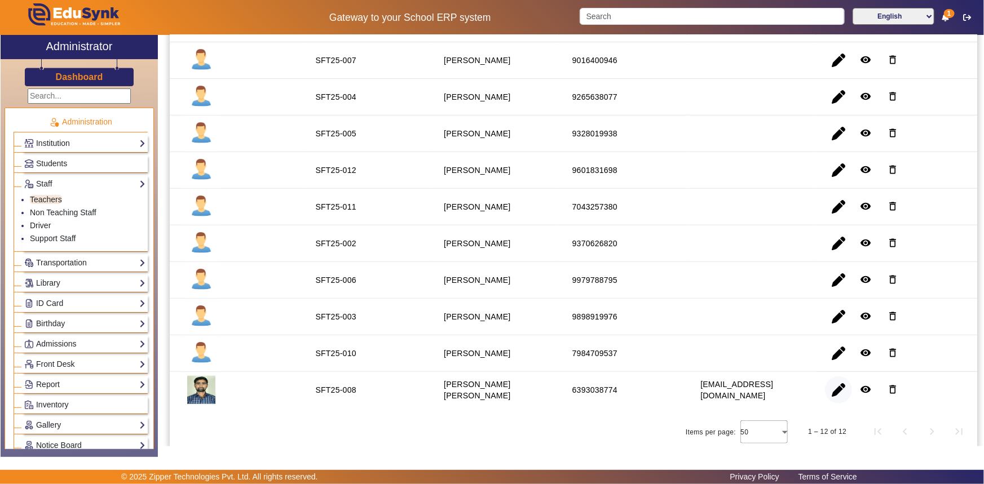
click at [835, 391] on span "button" at bounding box center [838, 390] width 27 height 27
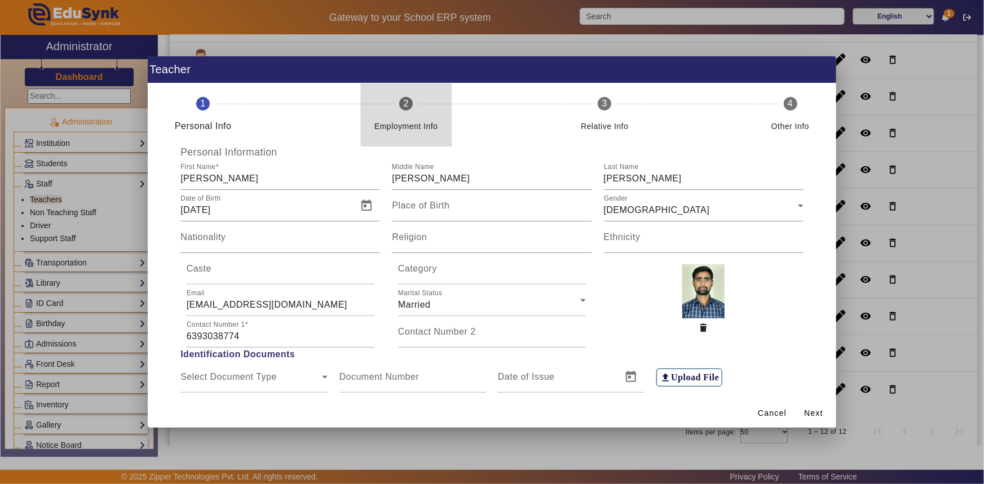
click at [418, 113] on div "Employment Info" at bounding box center [406, 121] width 64 height 23
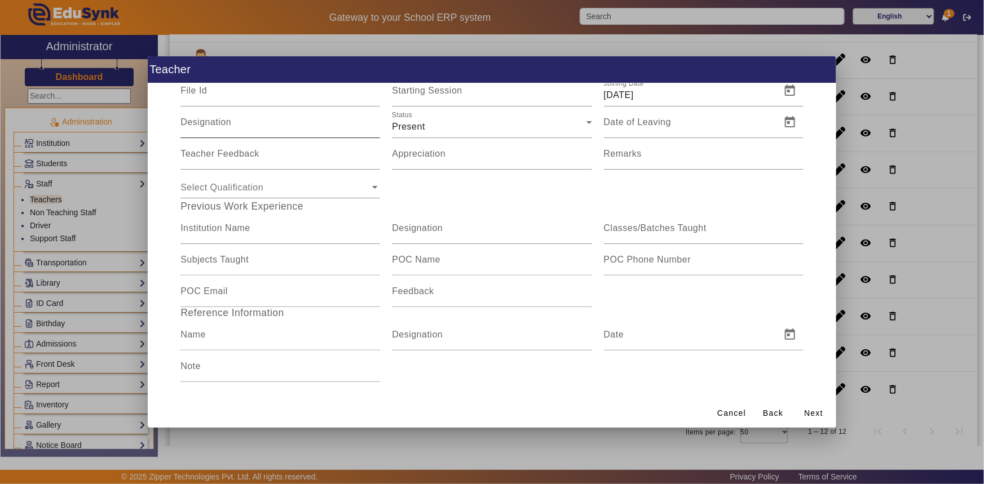
scroll to position [124, 0]
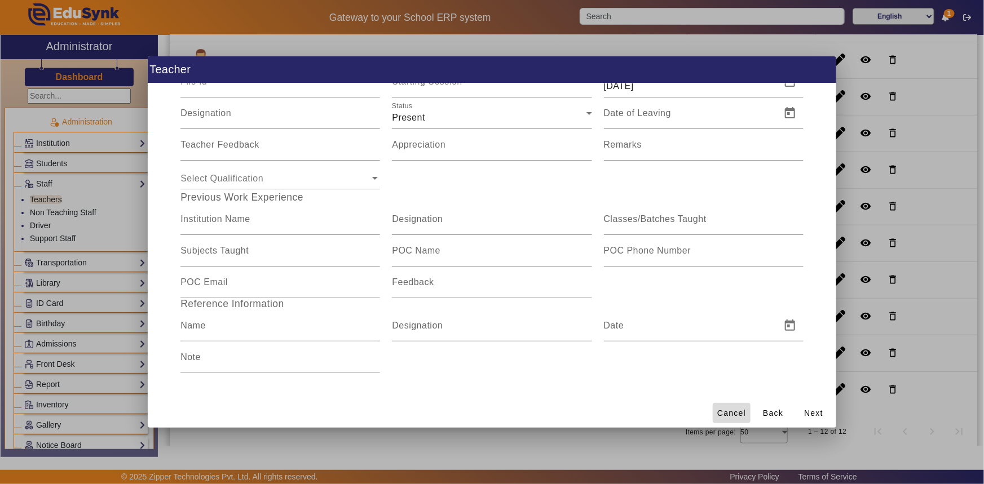
click at [724, 415] on span "Cancel" at bounding box center [731, 414] width 29 height 12
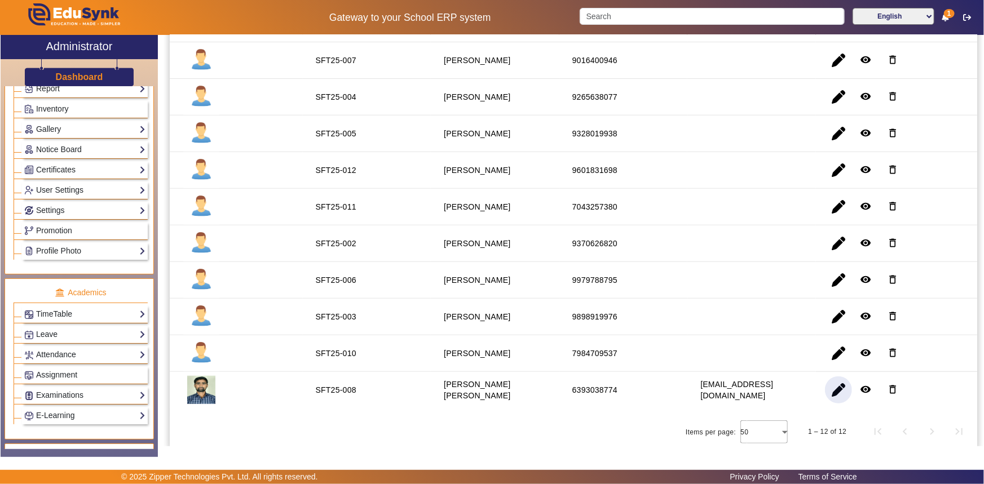
scroll to position [307, 0]
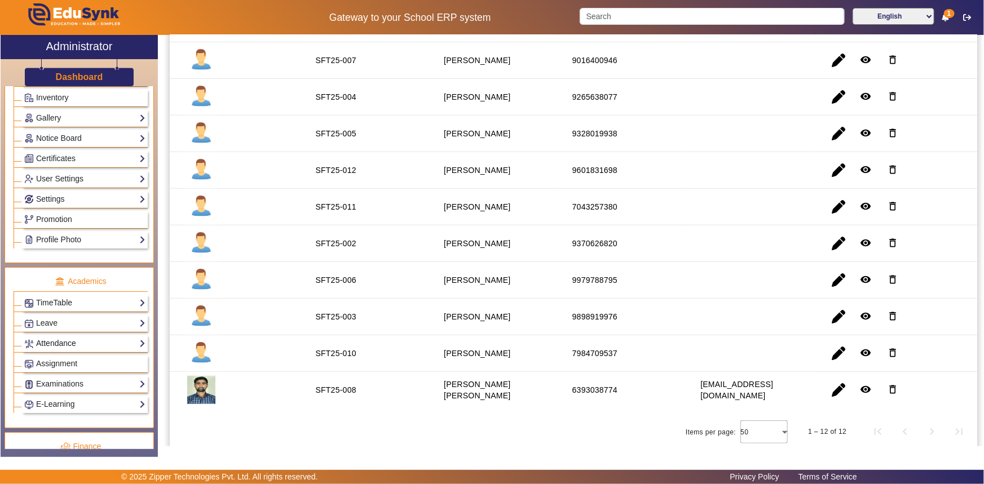
click at [67, 344] on link "Attendance" at bounding box center [84, 343] width 121 height 13
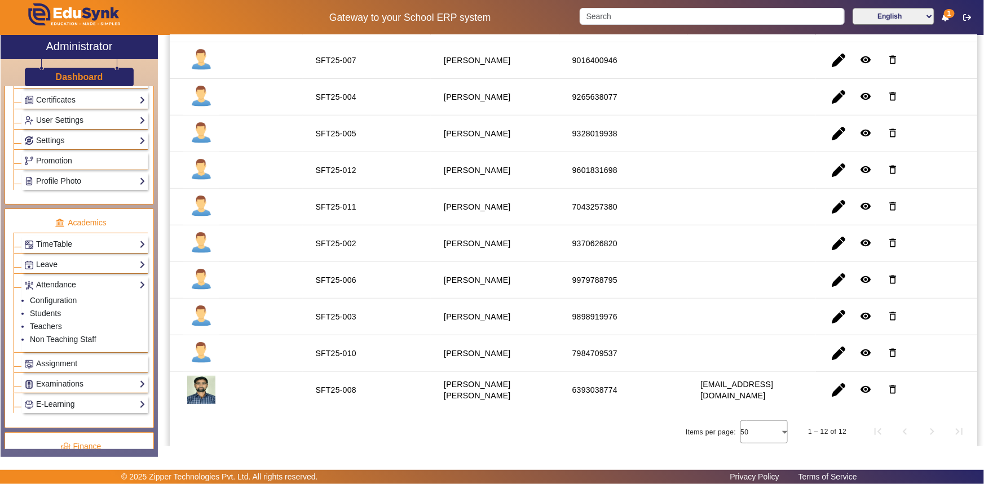
scroll to position [249, 0]
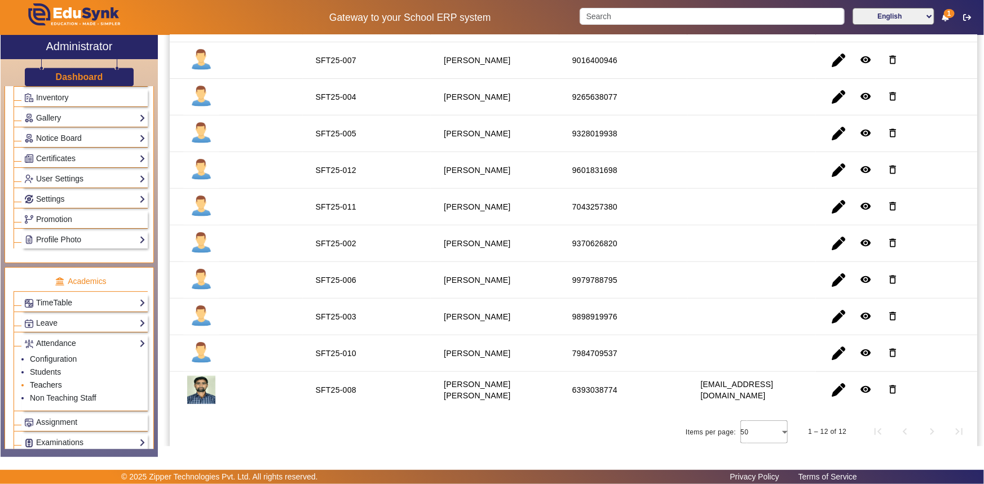
click at [43, 383] on link "Teachers" at bounding box center [46, 384] width 32 height 9
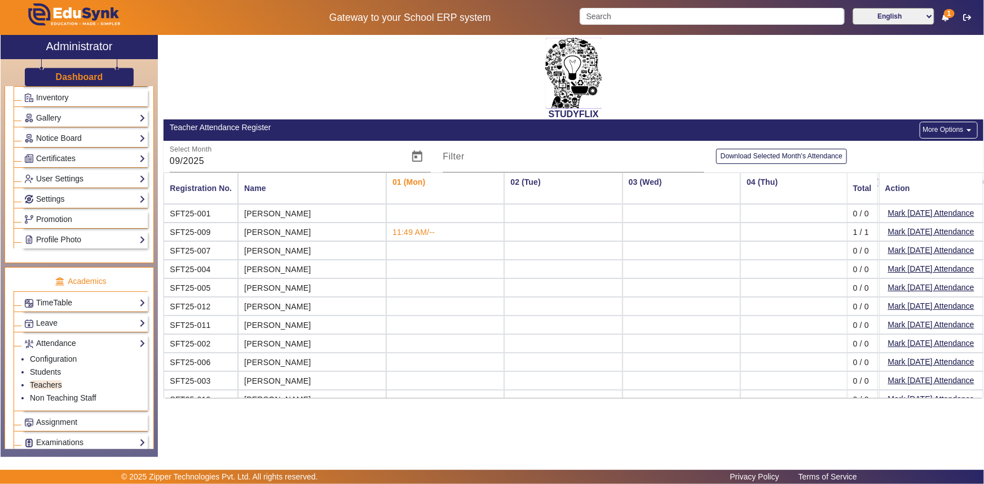
drag, startPoint x: 174, startPoint y: 233, endPoint x: 377, endPoint y: 223, distance: 202.6
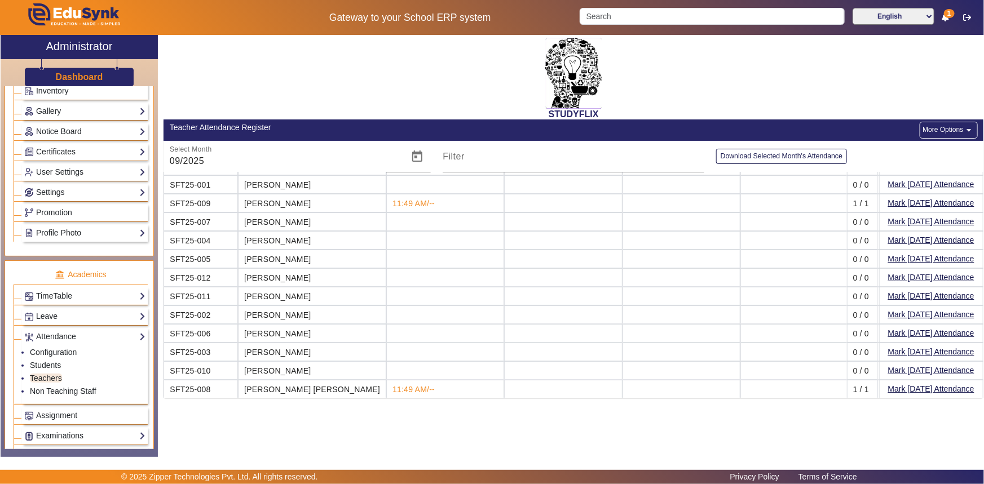
scroll to position [256, 0]
click at [38, 364] on link "Students" at bounding box center [45, 364] width 31 height 9
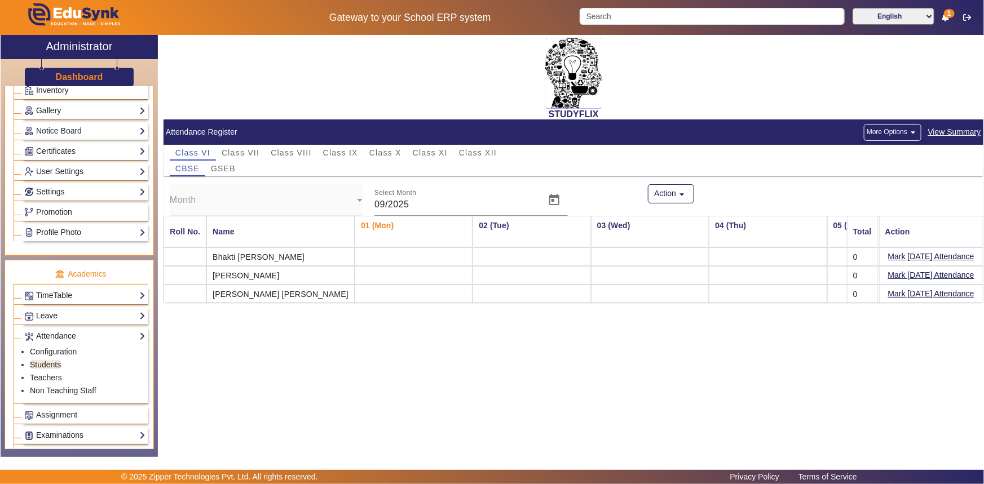
click at [51, 339] on link "Attendance" at bounding box center [84, 336] width 121 height 13
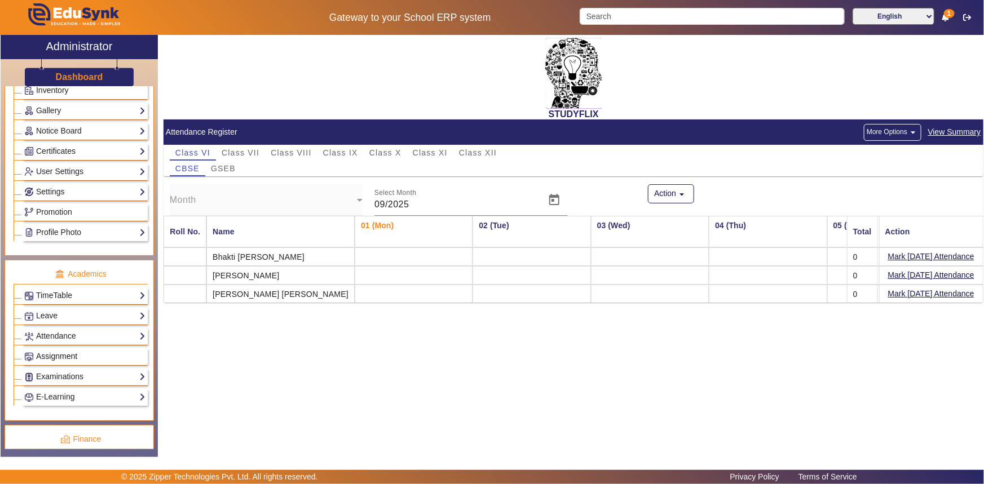
click at [51, 356] on span "Assignment" at bounding box center [56, 356] width 41 height 9
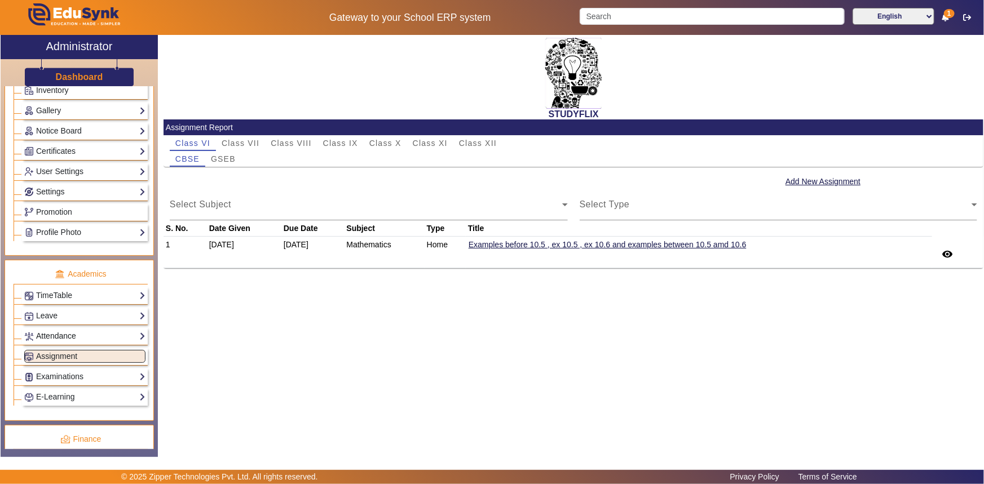
click at [49, 337] on link "Attendance" at bounding box center [84, 336] width 121 height 13
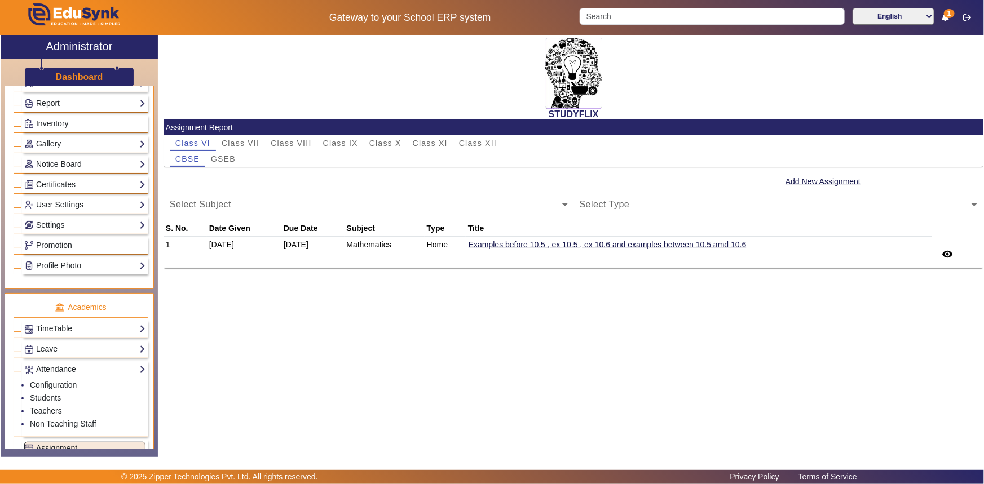
scroll to position [205, 0]
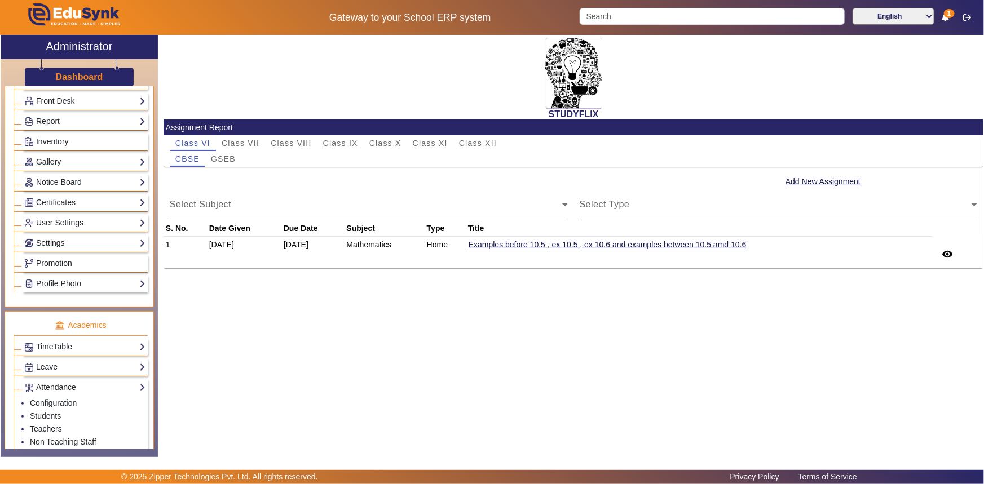
click at [66, 246] on link "Settings" at bounding box center [84, 243] width 121 height 13
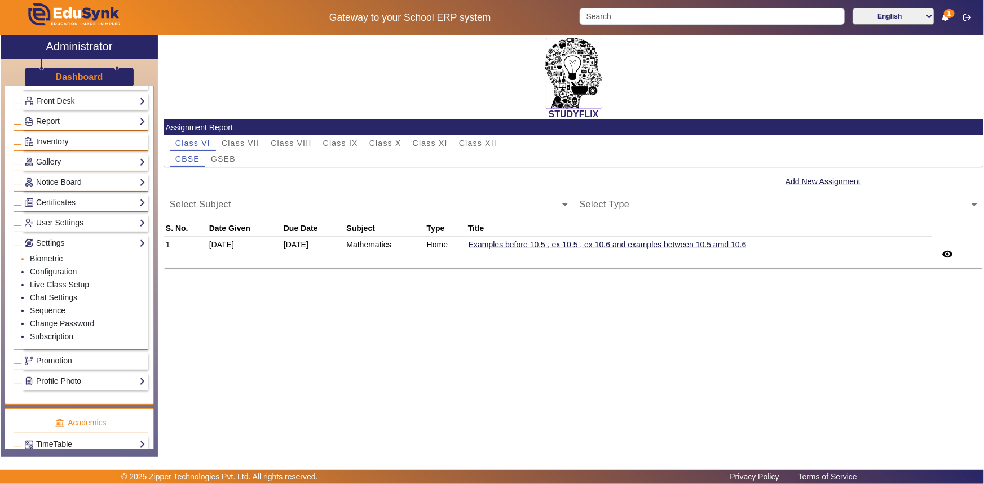
click at [53, 260] on link "Biometric" at bounding box center [46, 258] width 33 height 9
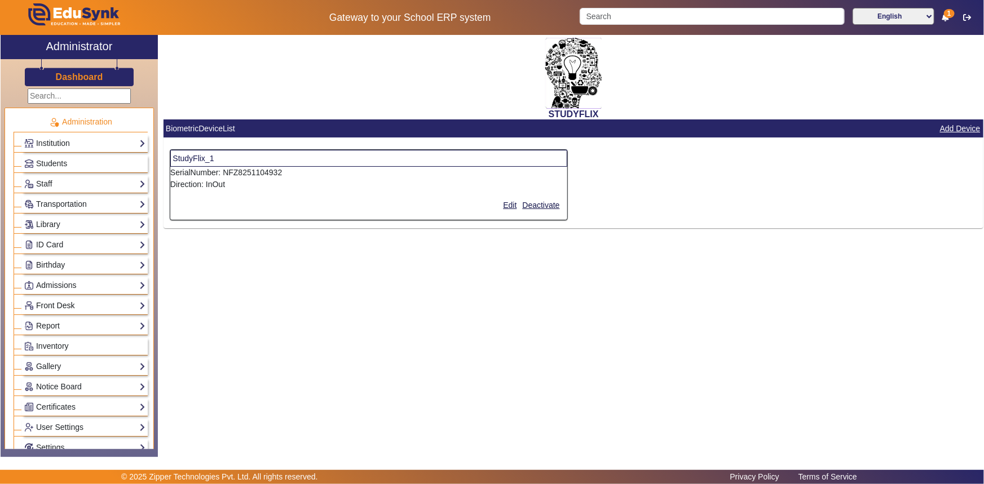
scroll to position [51, 0]
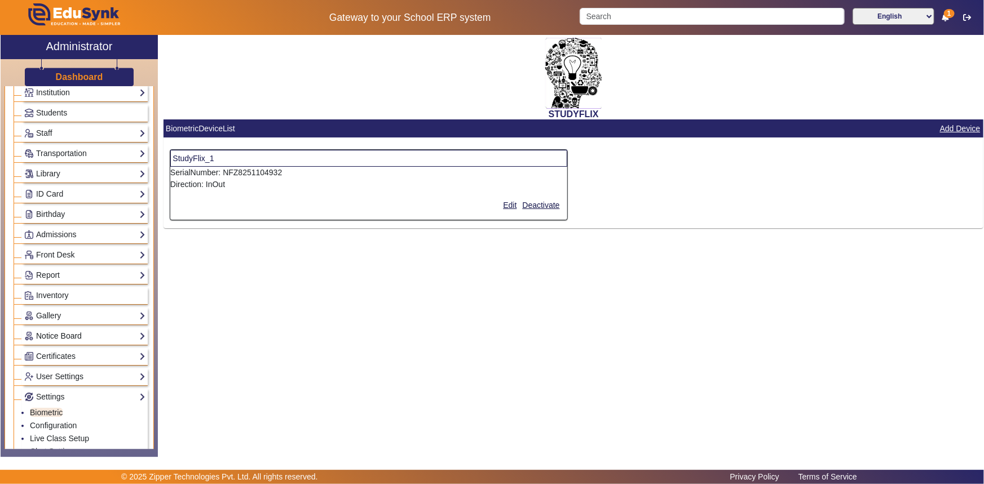
click at [131, 342] on link "Notice Board" at bounding box center [84, 336] width 121 height 13
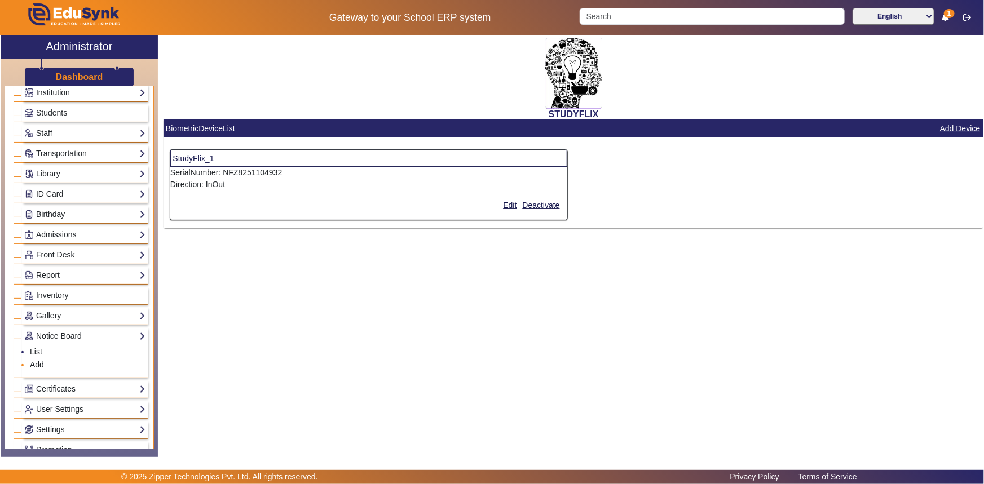
click at [39, 365] on link "Add" at bounding box center [37, 364] width 14 height 9
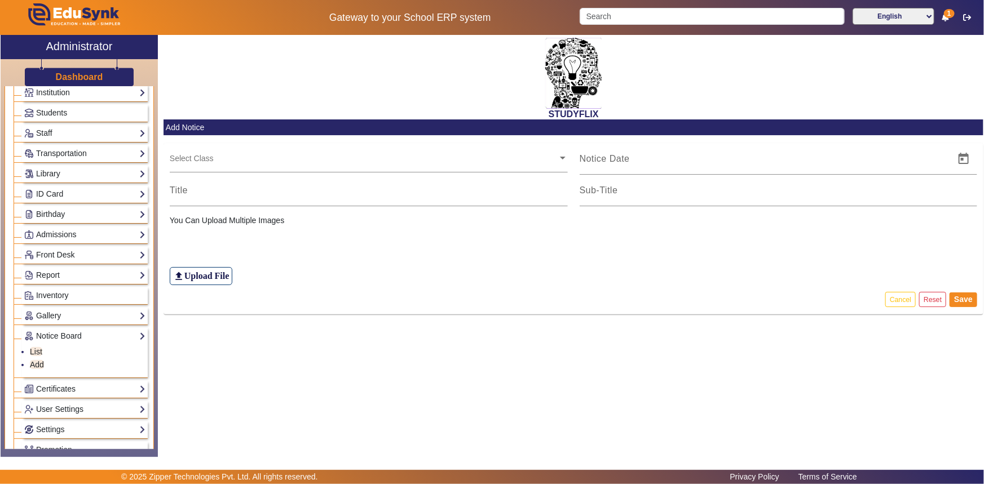
click at [266, 163] on input "text" at bounding box center [364, 158] width 388 height 11
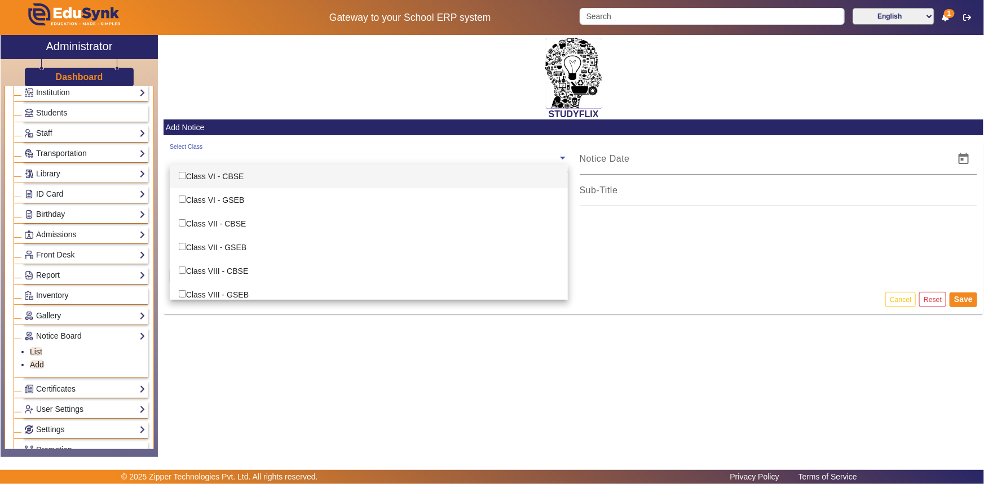
click at [183, 175] on input "Options List" at bounding box center [182, 175] width 7 height 7
checkbox input "true"
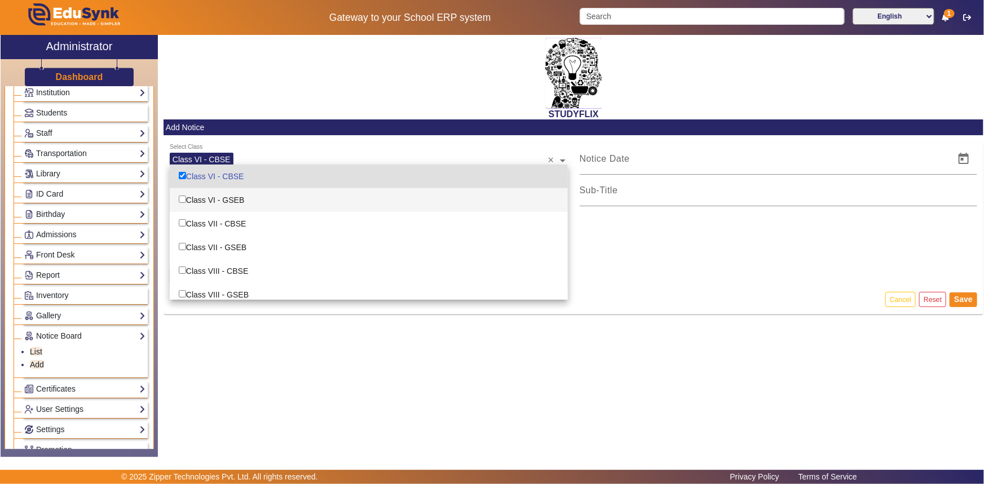
click at [181, 199] on input "Options List" at bounding box center [182, 199] width 7 height 7
checkbox input "true"
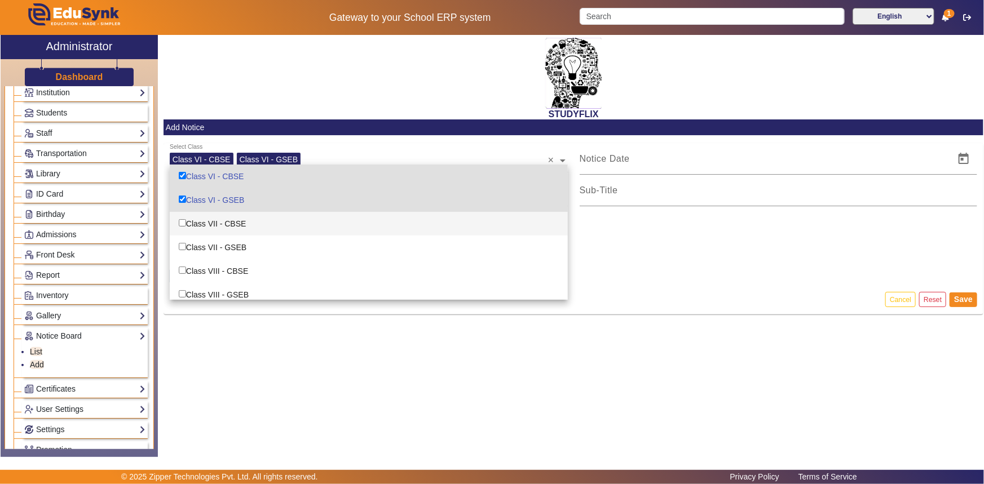
click at [179, 222] on input "Options List" at bounding box center [182, 222] width 7 height 7
checkbox input "true"
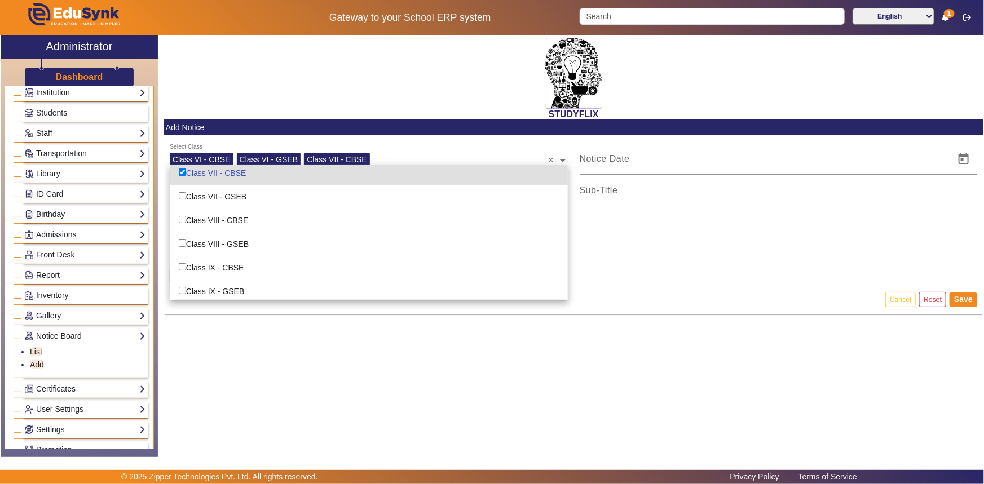
scroll to position [51, 0]
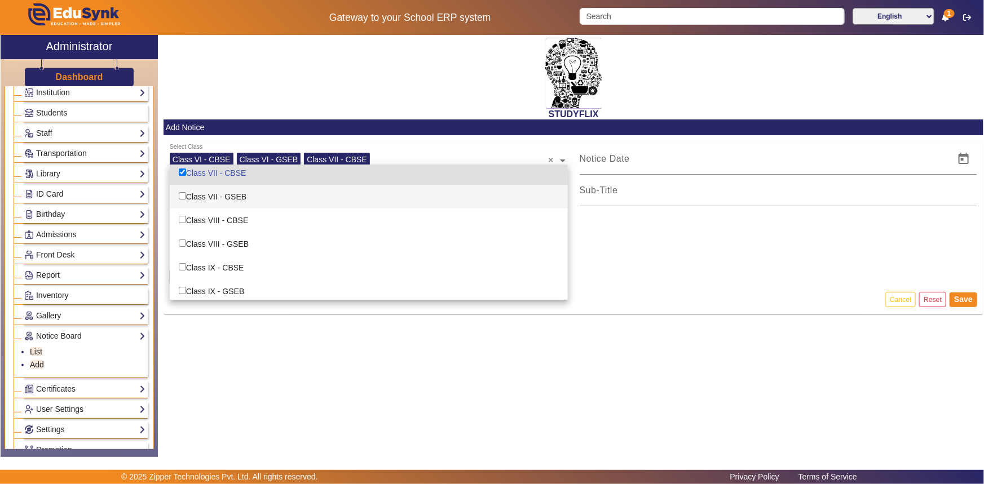
click at [184, 197] on input "Options List" at bounding box center [182, 195] width 7 height 7
checkbox input "true"
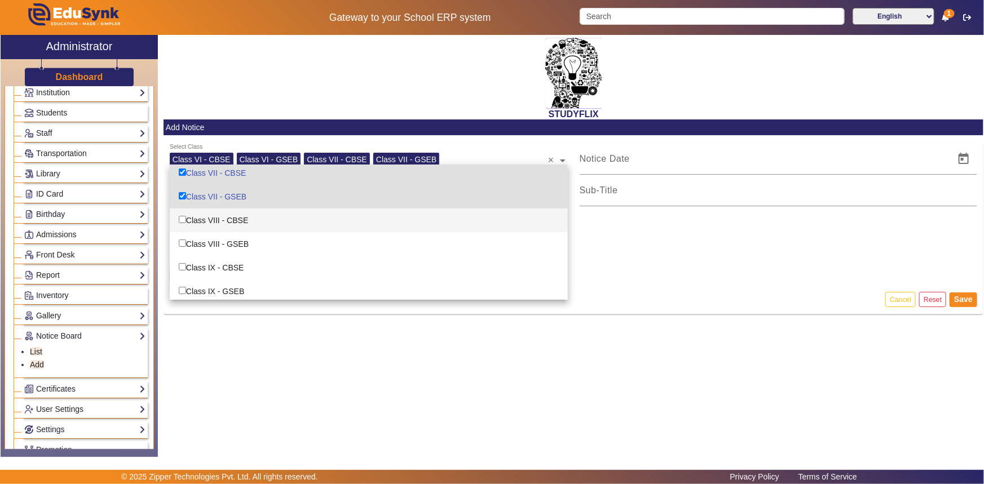
click at [183, 219] on input "Options List" at bounding box center [182, 219] width 7 height 7
checkbox input "true"
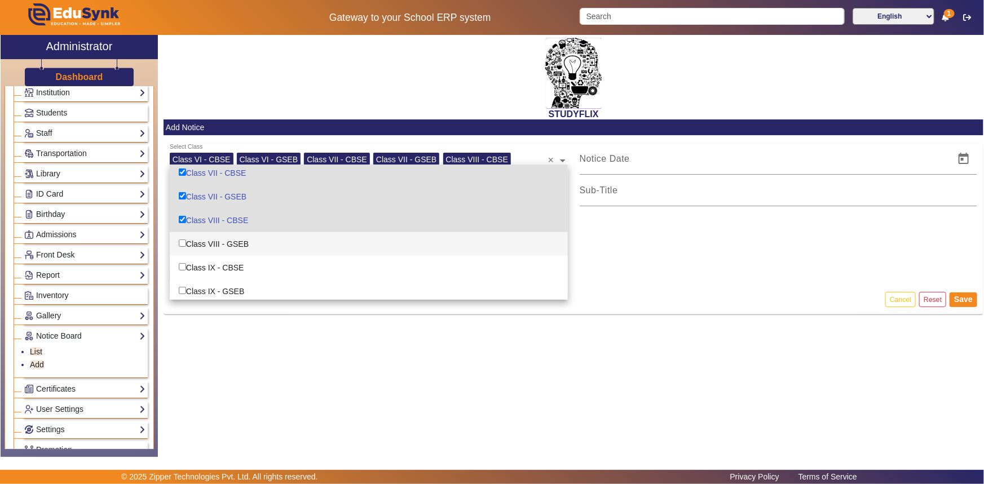
click at [182, 242] on input "Options List" at bounding box center [182, 243] width 7 height 7
checkbox input "true"
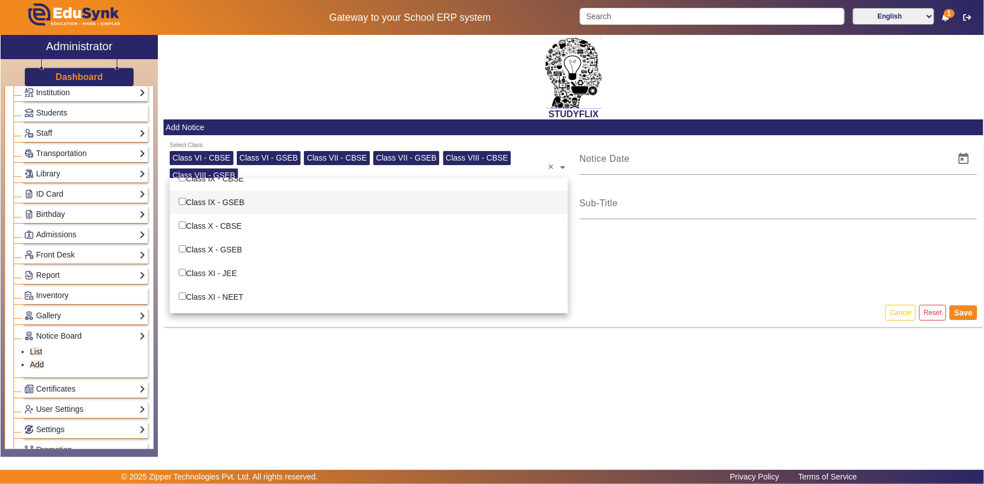
scroll to position [102, 0]
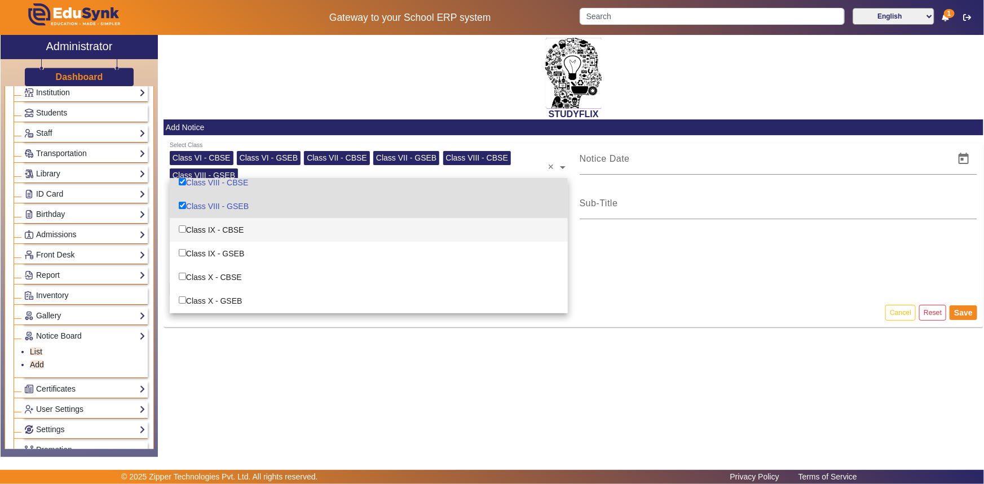
click at [182, 228] on input "Options List" at bounding box center [182, 228] width 7 height 7
checkbox input "true"
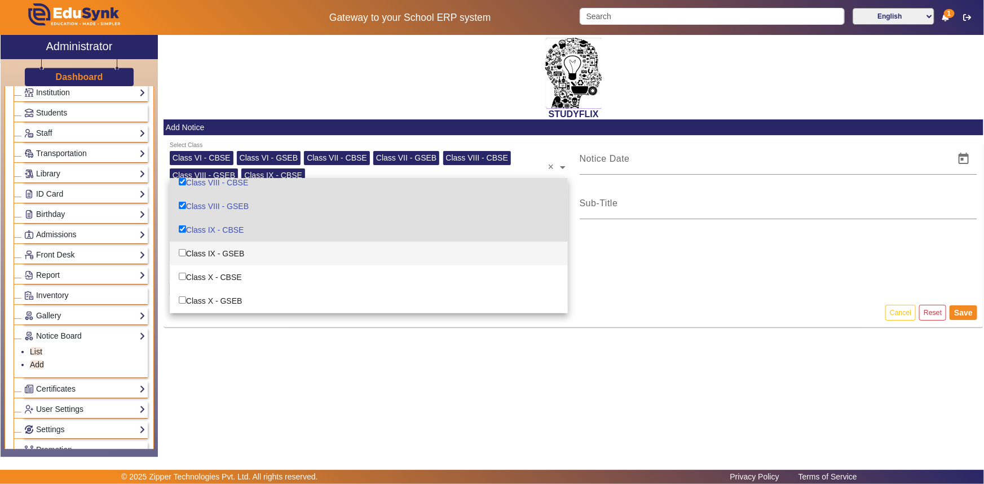
click at [186, 249] on div "Class IX - GSEB" at bounding box center [369, 254] width 398 height 24
checkbox input "true"
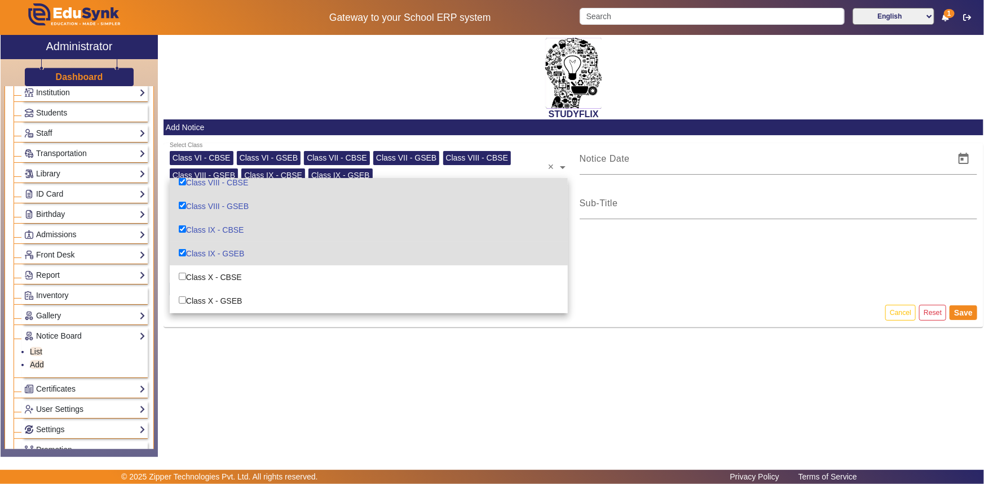
scroll to position [153, 0]
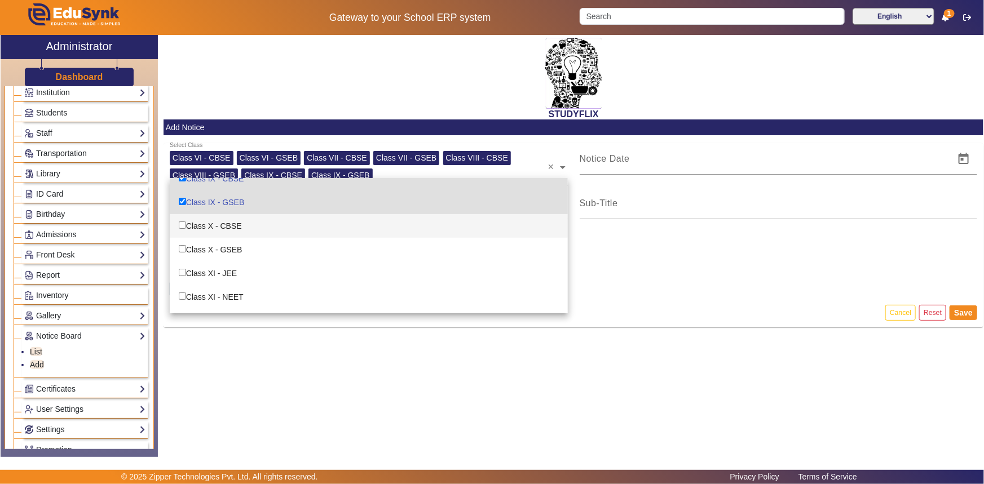
click at [180, 224] on input "Options List" at bounding box center [182, 225] width 7 height 7
checkbox input "true"
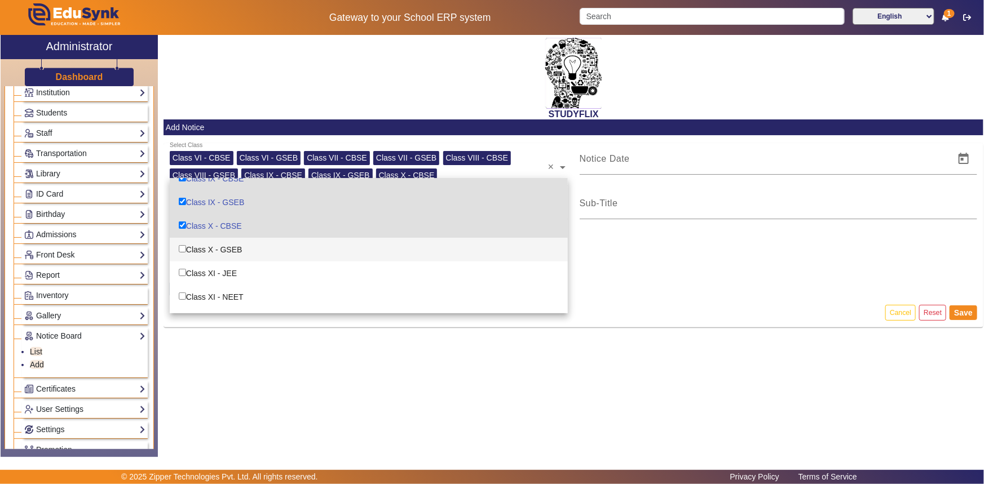
click at [184, 247] on input "Options List" at bounding box center [182, 248] width 7 height 7
checkbox input "true"
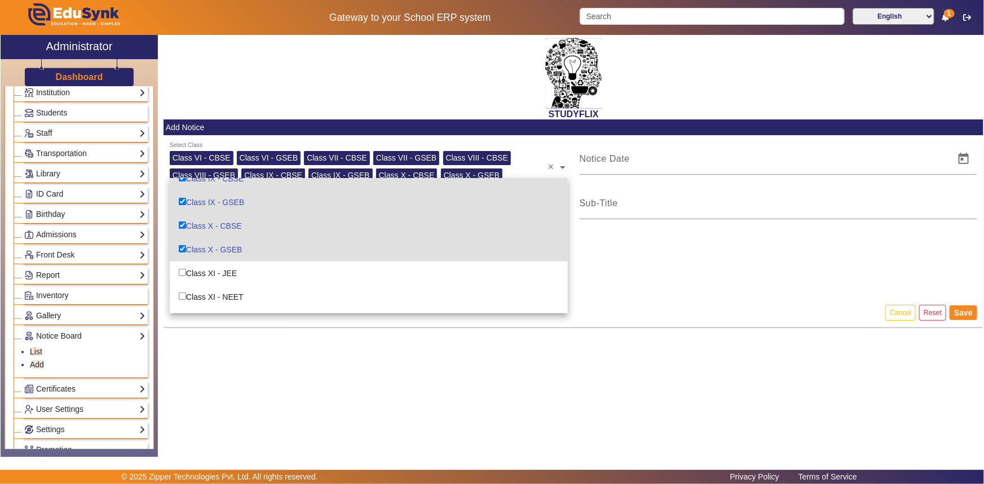
scroll to position [196, 0]
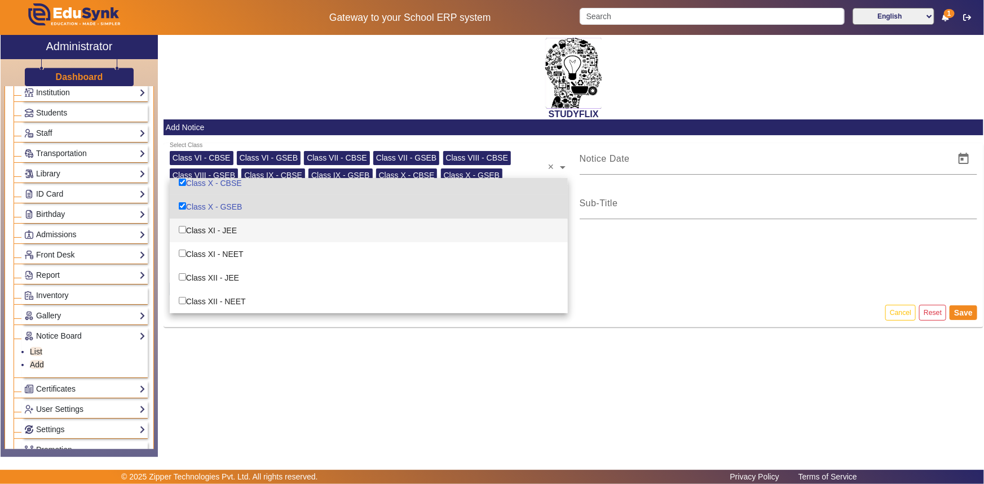
click at [182, 230] on input "Options List" at bounding box center [182, 229] width 7 height 7
checkbox input "true"
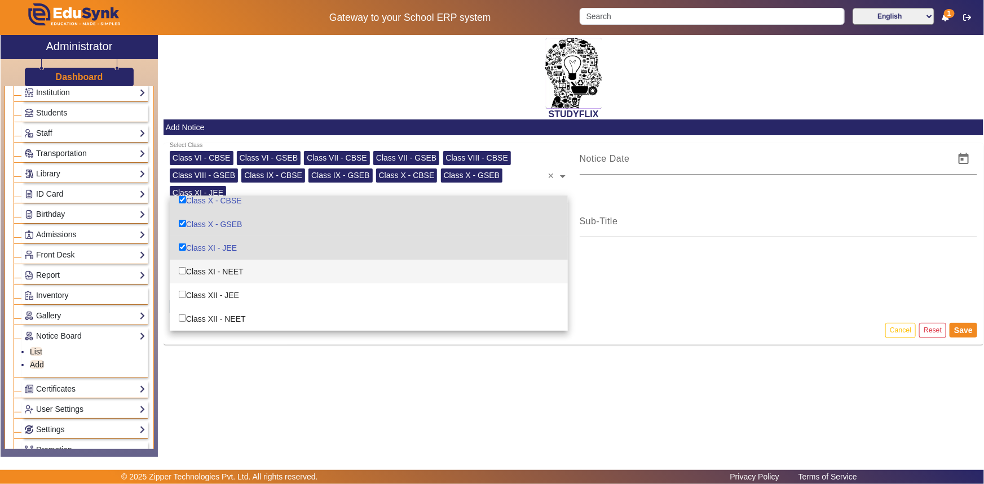
click at [184, 272] on input "Options List" at bounding box center [182, 270] width 7 height 7
checkbox input "true"
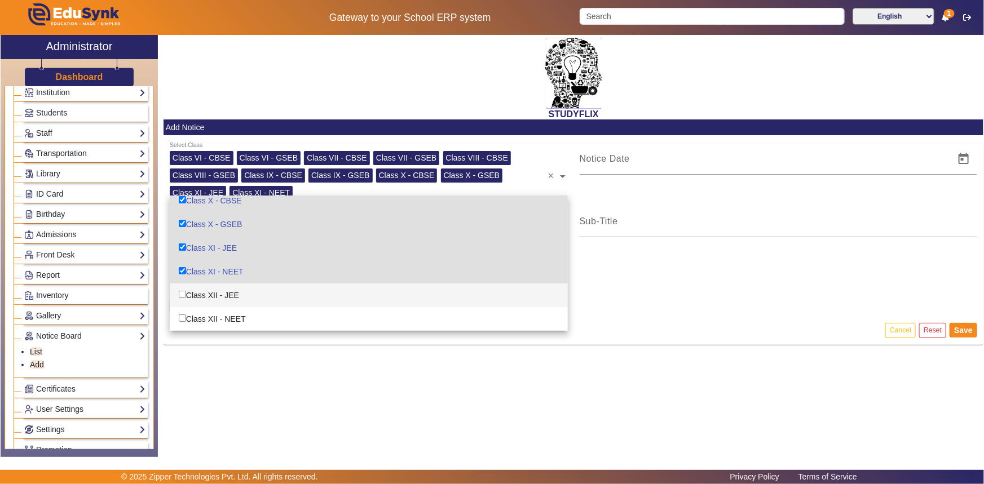
click at [184, 292] on input "Options List" at bounding box center [182, 294] width 7 height 7
checkbox input "true"
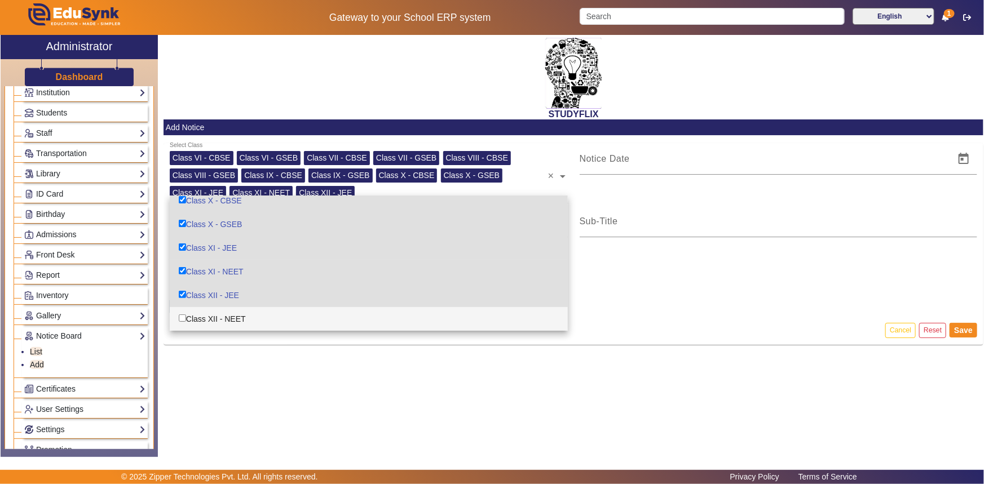
click at [186, 320] on div "Class XII - NEET" at bounding box center [369, 319] width 398 height 24
checkbox input "true"
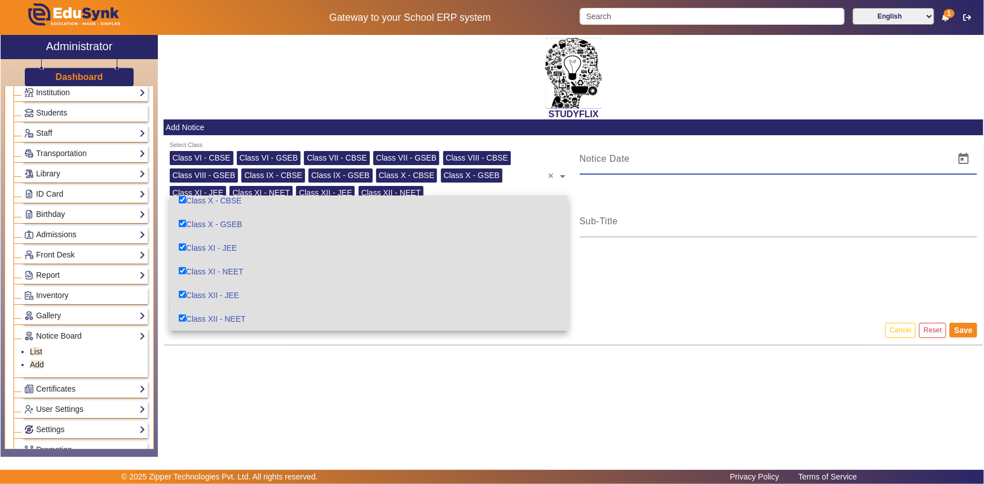
click at [680, 161] on input at bounding box center [763, 159] width 369 height 14
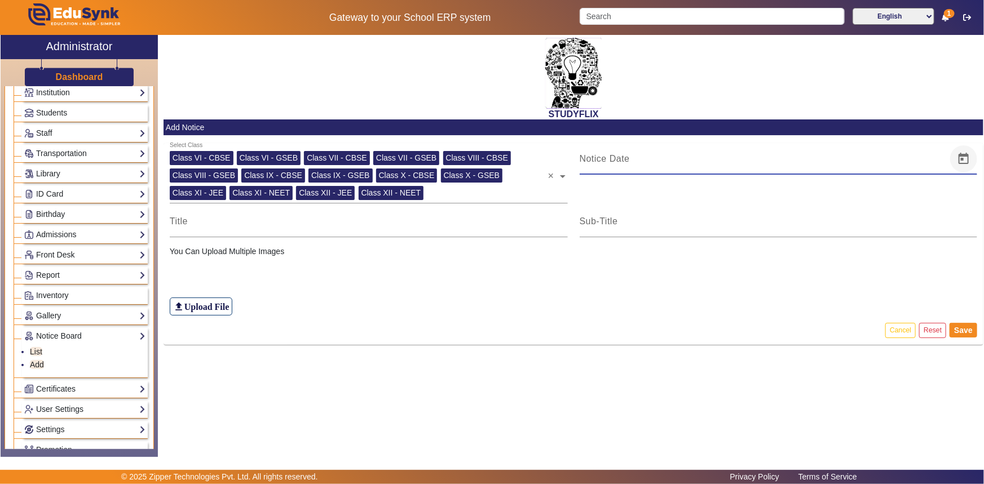
click at [966, 157] on span "Open calendar" at bounding box center [963, 158] width 27 height 27
click at [595, 270] on span "1" at bounding box center [595, 267] width 20 height 20
type input "[DATE]"
click at [229, 222] on input at bounding box center [369, 222] width 398 height 14
type input "TIME TABLE"
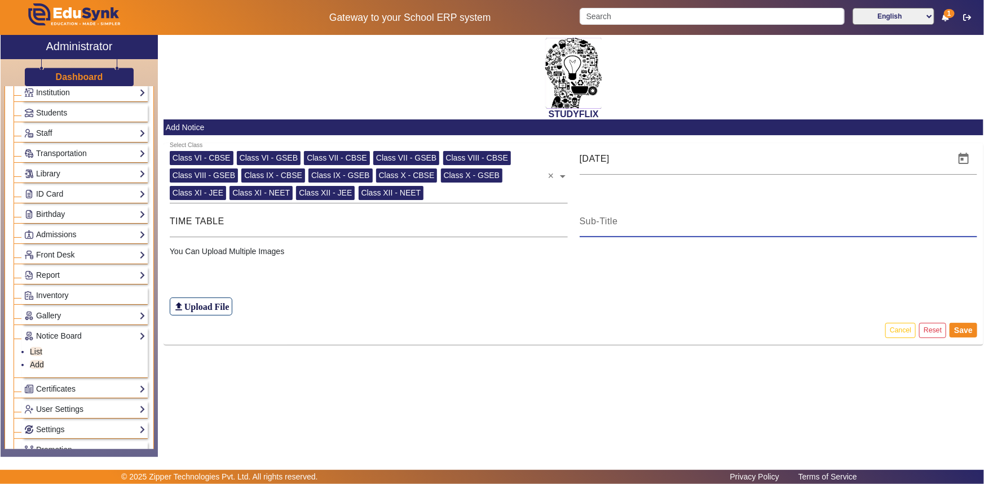
click at [684, 217] on input at bounding box center [778, 222] width 398 height 14
type input "TIME TABLE"
click at [284, 249] on p "You Can Upload Multiple Images" at bounding box center [574, 252] width 808 height 12
click at [254, 254] on p "You Can Upload Multiple Images" at bounding box center [574, 252] width 808 height 12
click at [245, 250] on p "You Can Upload Multiple Images" at bounding box center [574, 252] width 808 height 12
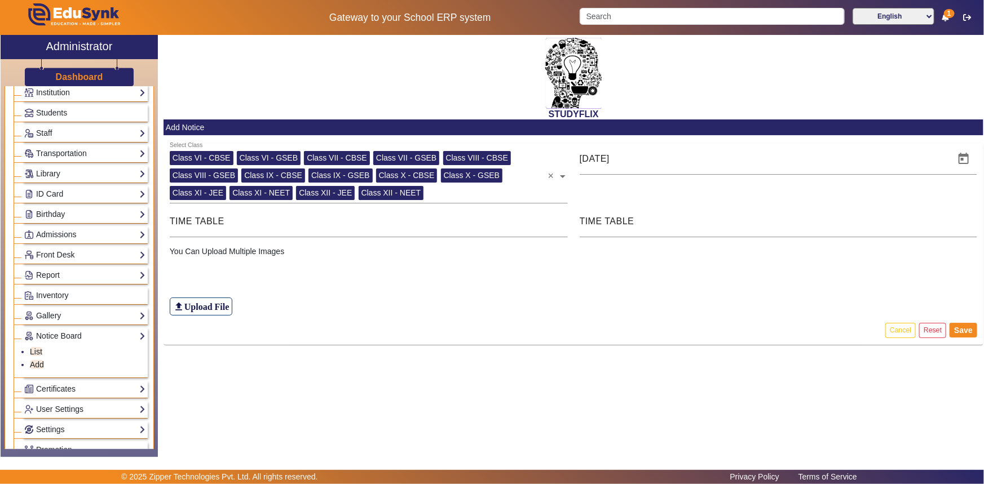
click at [245, 250] on p "You Can Upload Multiple Images" at bounding box center [574, 252] width 808 height 12
drag, startPoint x: 284, startPoint y: 249, endPoint x: 255, endPoint y: 249, distance: 28.7
click at [256, 249] on p "You Can Upload Multiple Images" at bounding box center [574, 252] width 808 height 12
click at [316, 296] on div "file_upload Upload File" at bounding box center [574, 287] width 808 height 59
click at [200, 304] on h6 "Upload File" at bounding box center [206, 307] width 45 height 11
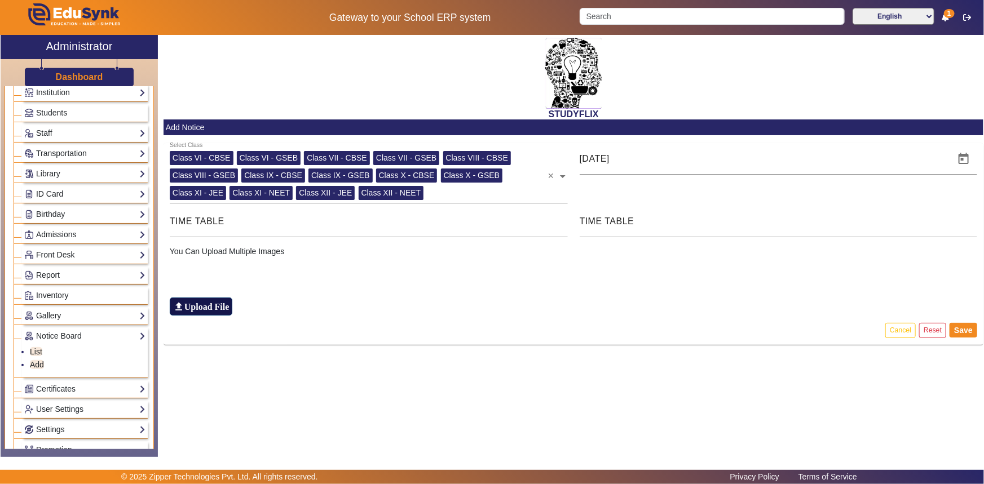
click at [0, 0] on input "file_upload Upload File" at bounding box center [0, 0] width 0 height 0
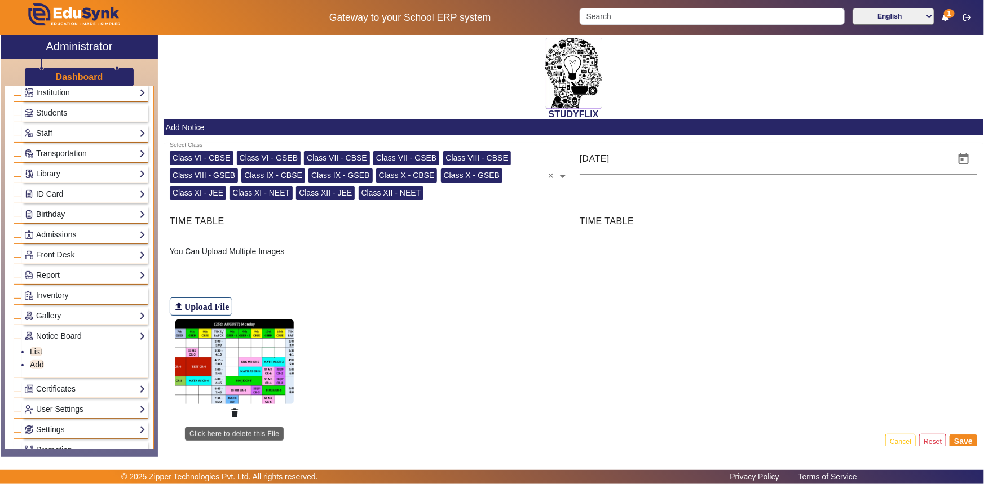
click at [234, 410] on icon "button" at bounding box center [234, 413] width 7 height 8
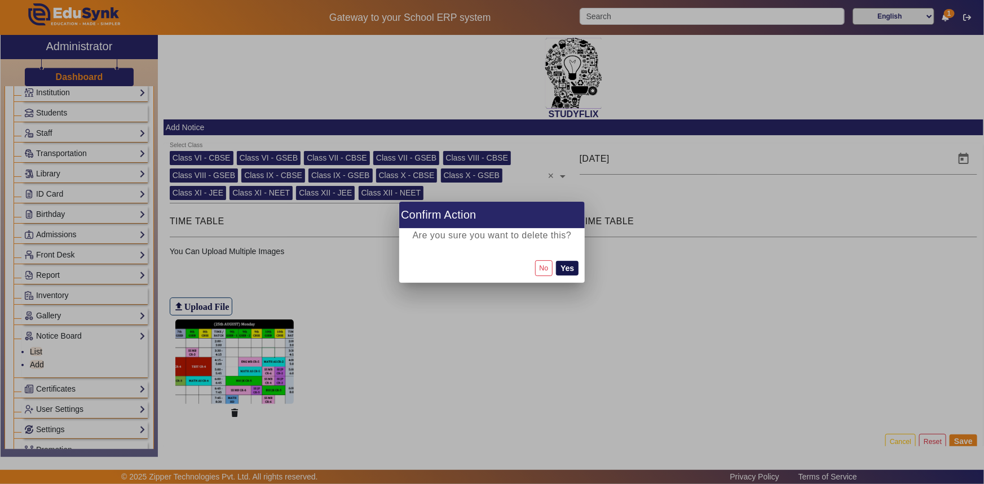
click at [577, 272] on button "Yes" at bounding box center [567, 268] width 23 height 15
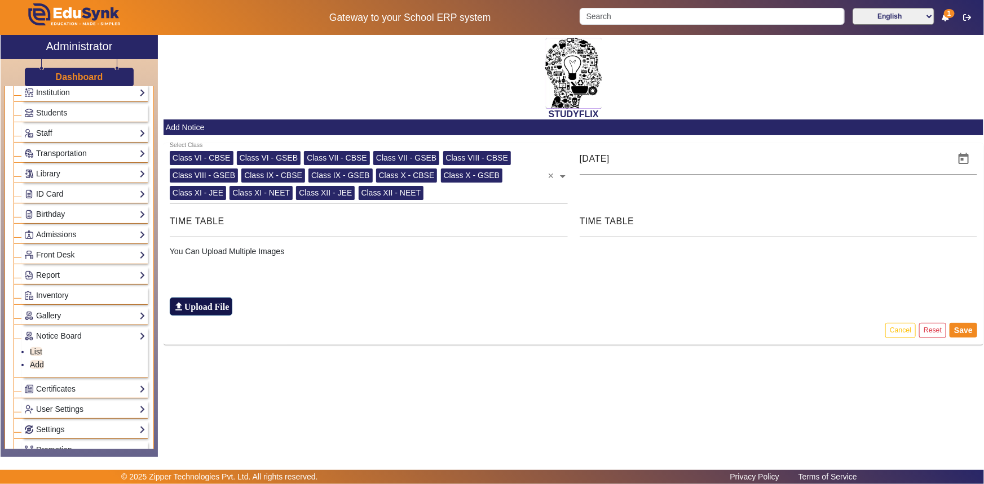
click at [219, 308] on h6 "Upload File" at bounding box center [206, 307] width 45 height 11
click at [0, 0] on input "file_upload Upload File" at bounding box center [0, 0] width 0 height 0
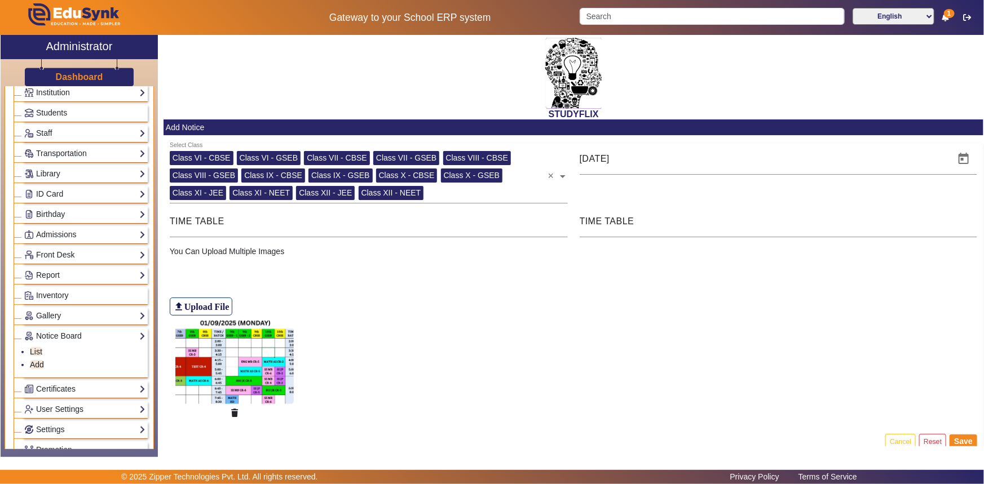
click at [241, 376] on img at bounding box center [234, 362] width 118 height 85
click at [242, 375] on img at bounding box center [234, 362] width 118 height 85
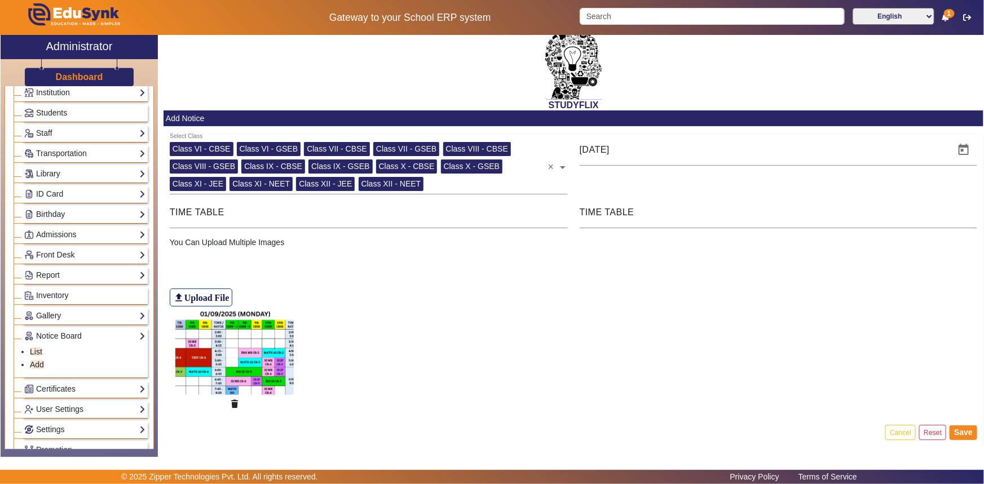
scroll to position [17, 0]
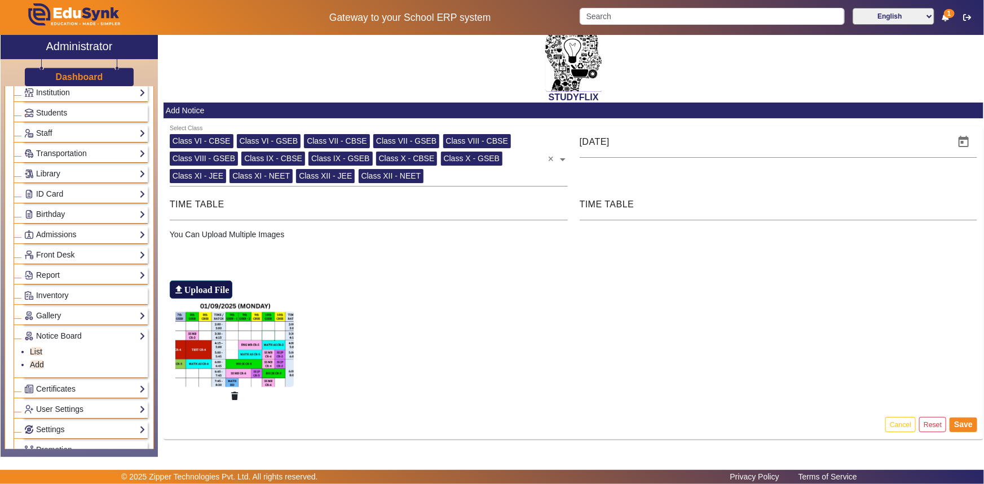
click at [184, 290] on h6 "Upload File" at bounding box center [206, 290] width 45 height 11
click at [0, 0] on input "file_upload Upload File" at bounding box center [0, 0] width 0 height 0
click at [955, 423] on button "Save" at bounding box center [963, 425] width 28 height 15
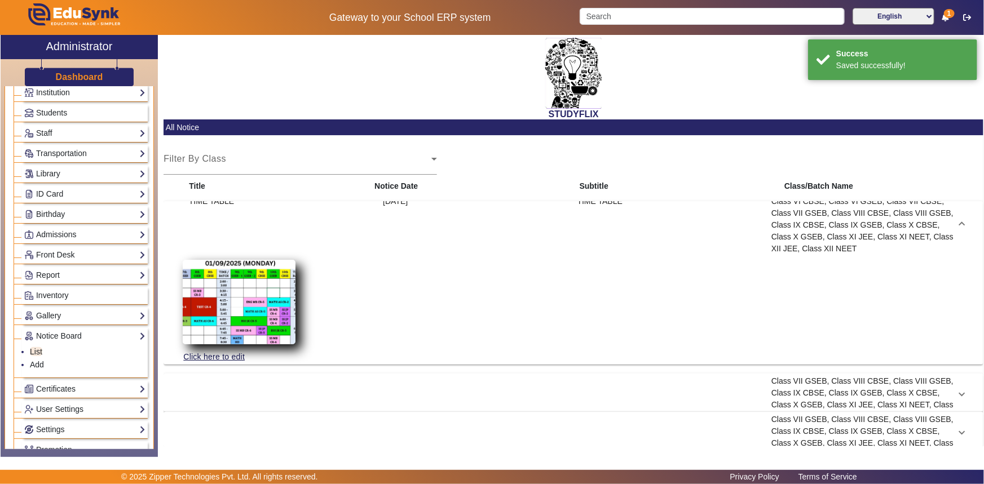
click at [247, 304] on img at bounding box center [239, 302] width 113 height 85
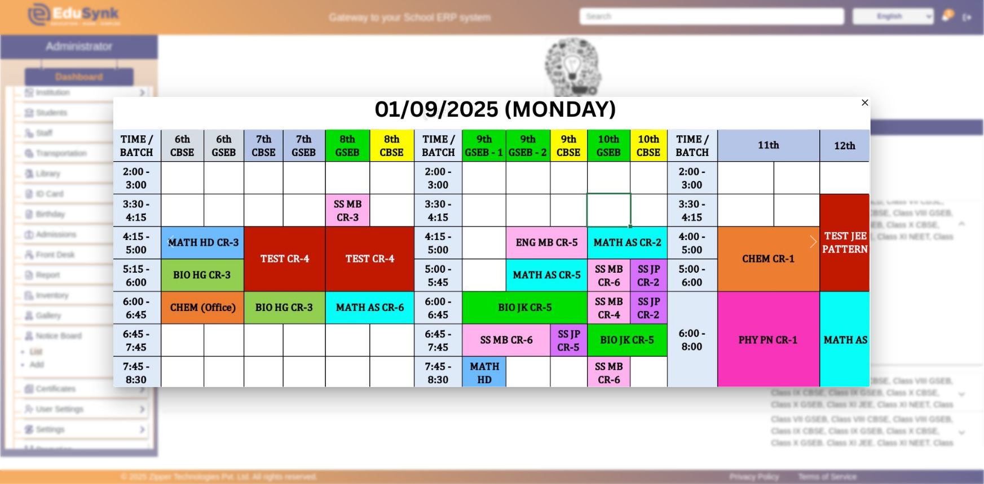
click at [859, 104] on mat-icon "close" at bounding box center [864, 102] width 11 height 11
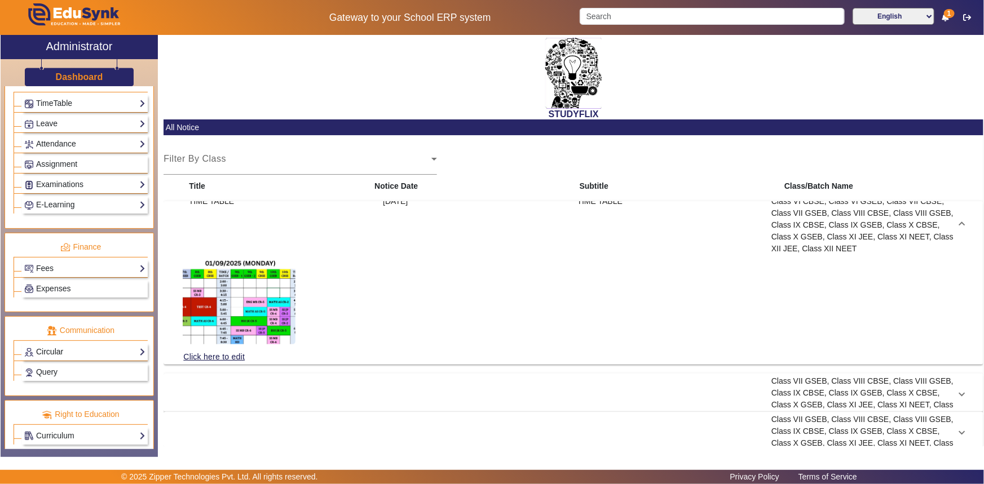
scroll to position [491, 0]
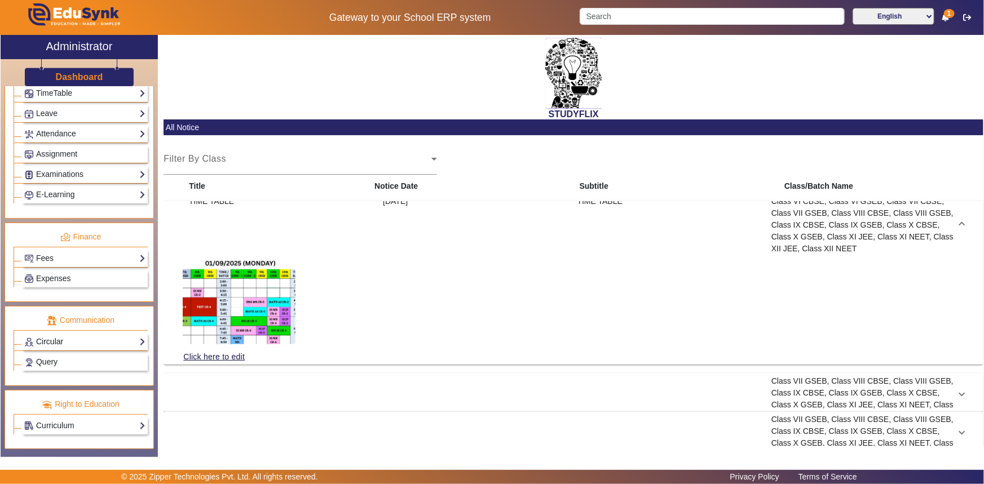
click at [63, 341] on link "Circular" at bounding box center [84, 341] width 121 height 13
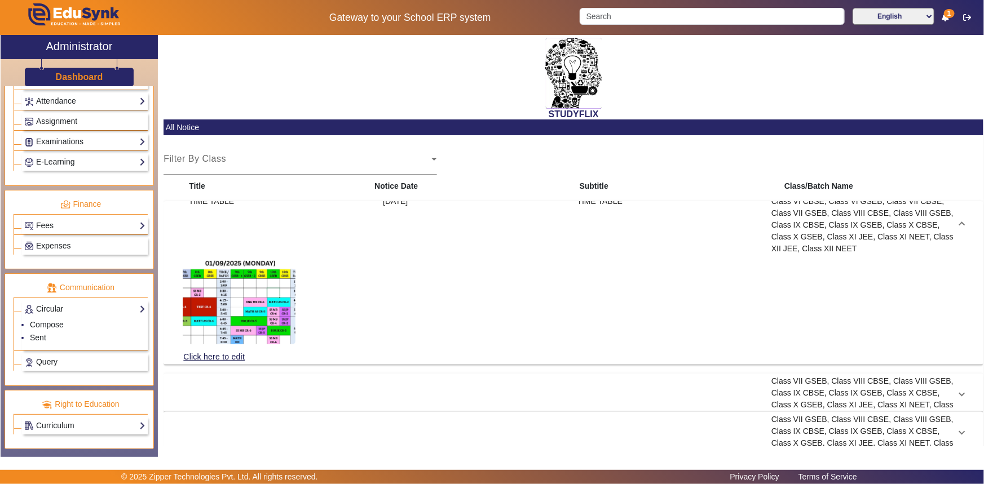
scroll to position [458, 0]
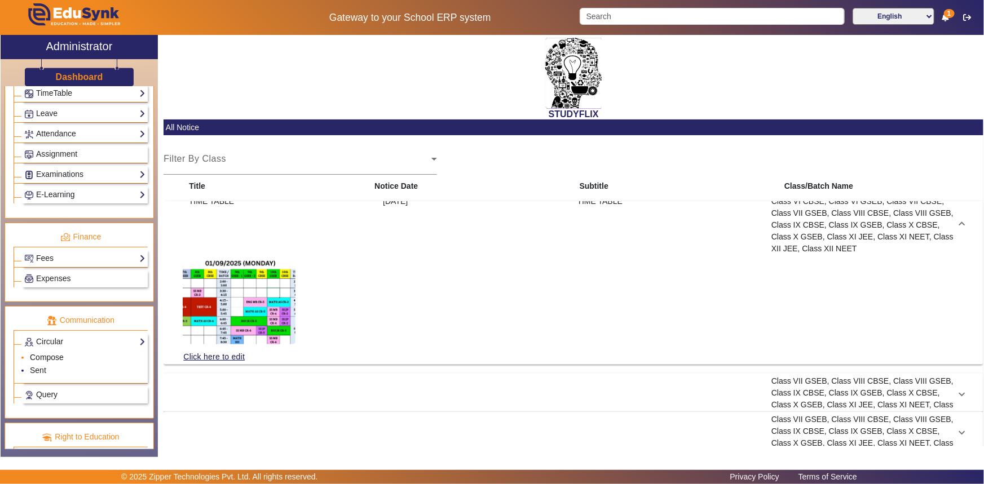
click at [53, 357] on link "Compose" at bounding box center [47, 357] width 34 height 9
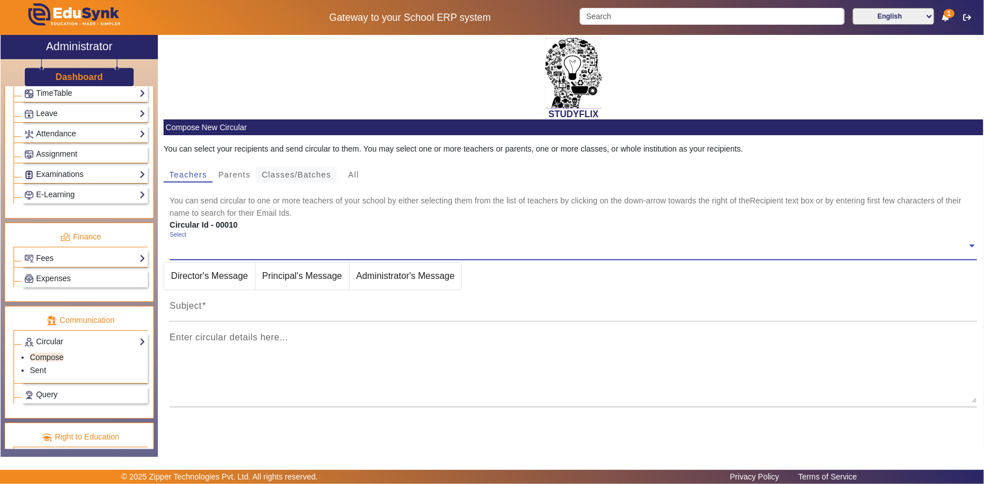
click at [320, 175] on span "Classes/Batches" at bounding box center [296, 175] width 69 height 8
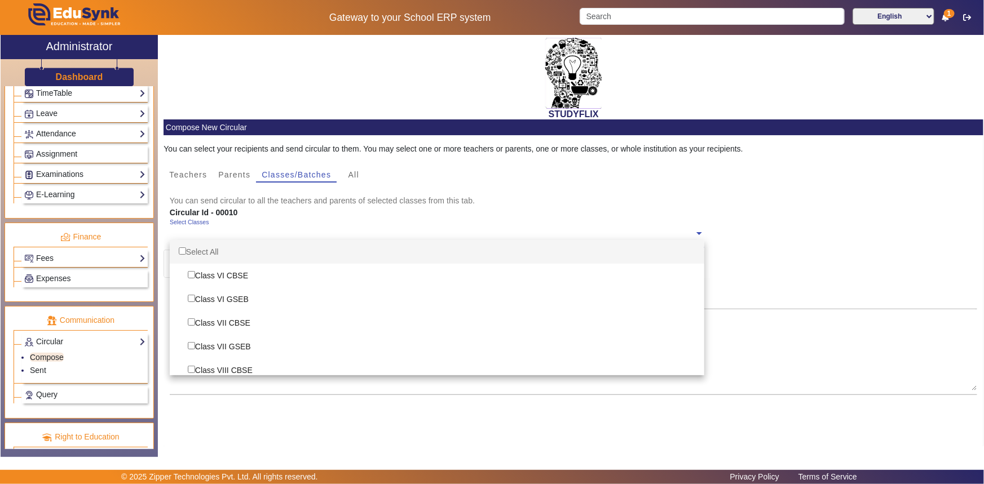
click at [243, 232] on input "text" at bounding box center [432, 233] width 524 height 11
click at [244, 259] on div "Select All" at bounding box center [437, 252] width 534 height 24
checkbox input "true"
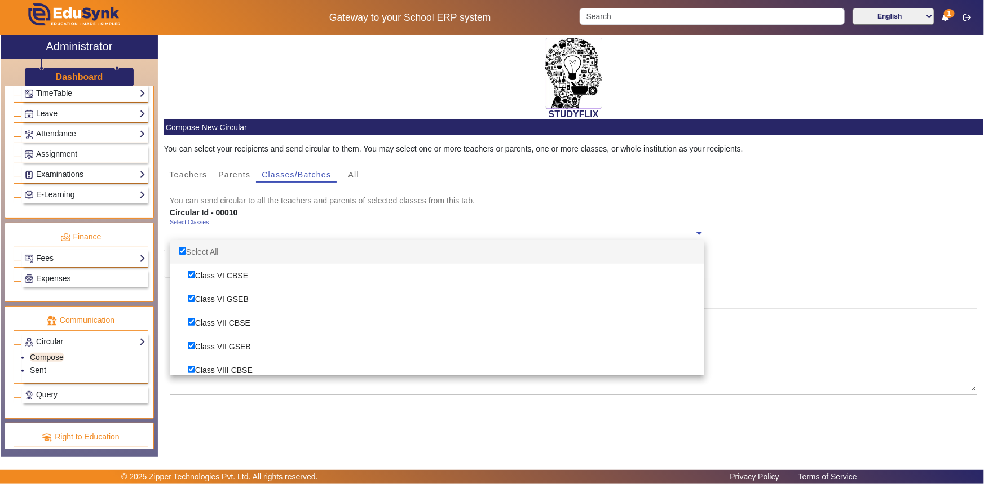
checkbox input "true"
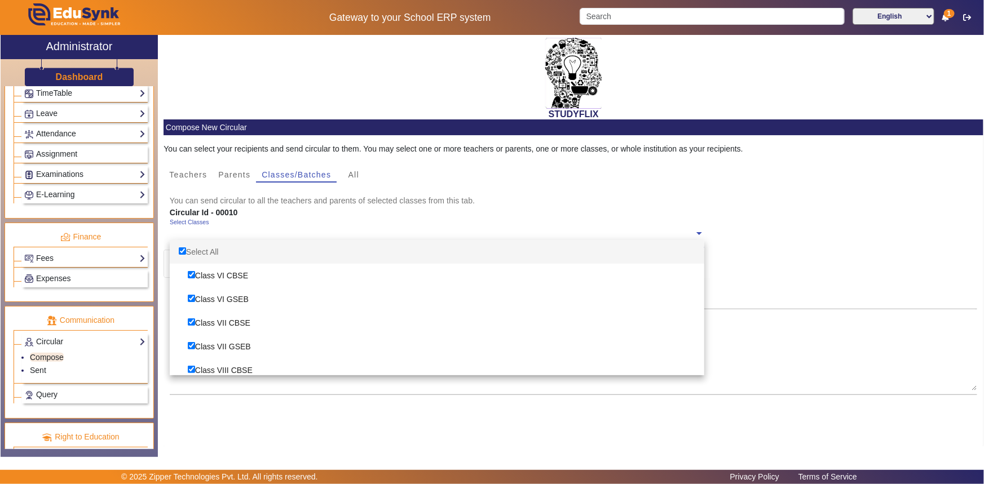
checkbox input "true"
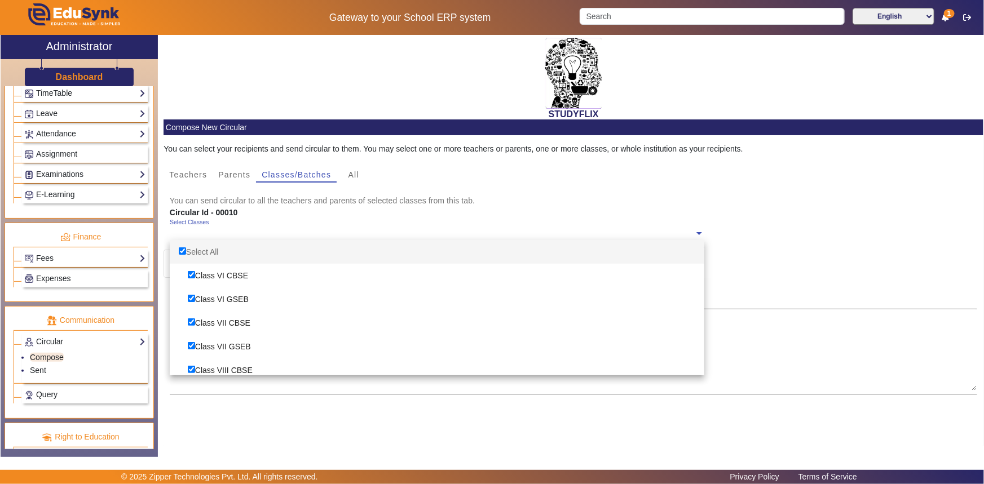
checkbox input "true"
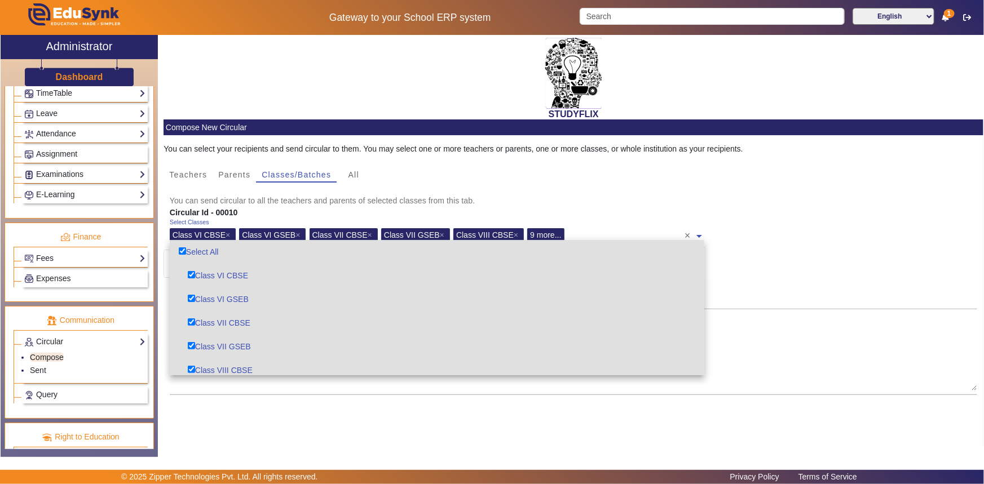
click at [386, 431] on div "file_upload Upload File" at bounding box center [574, 436] width 808 height 59
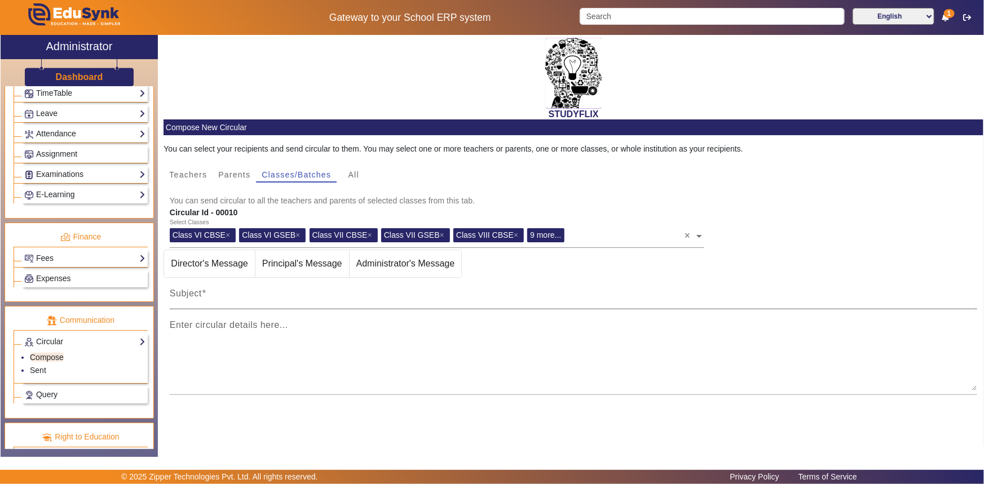
click at [278, 286] on div "Subject" at bounding box center [574, 294] width 808 height 32
type input "TIME TABLE [DATE]"
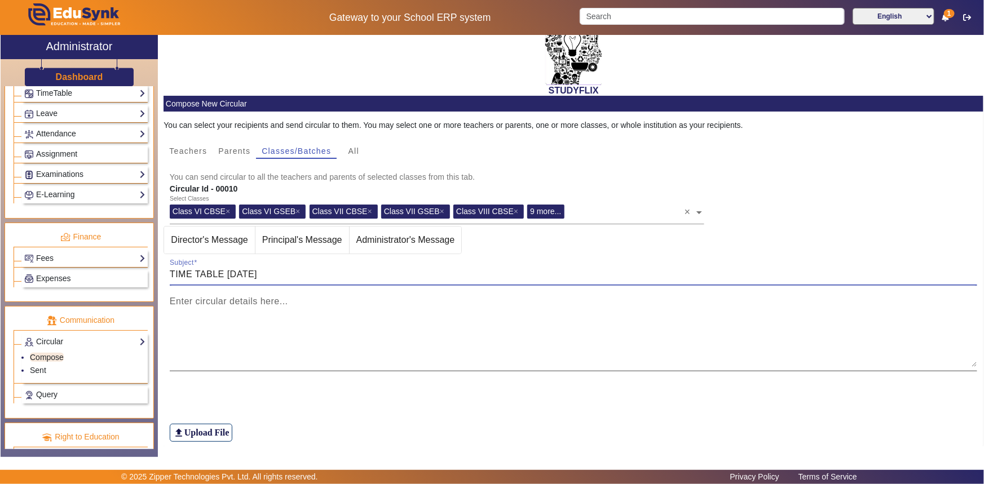
scroll to position [56, 0]
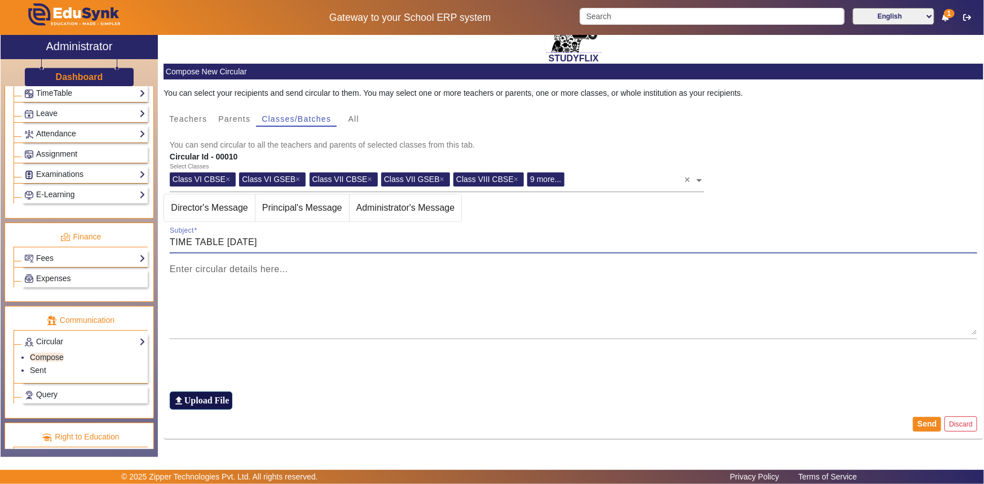
click at [214, 398] on h6 "Upload File" at bounding box center [206, 400] width 45 height 11
click at [0, 0] on input "file_upload Upload File" at bounding box center [0, 0] width 0 height 0
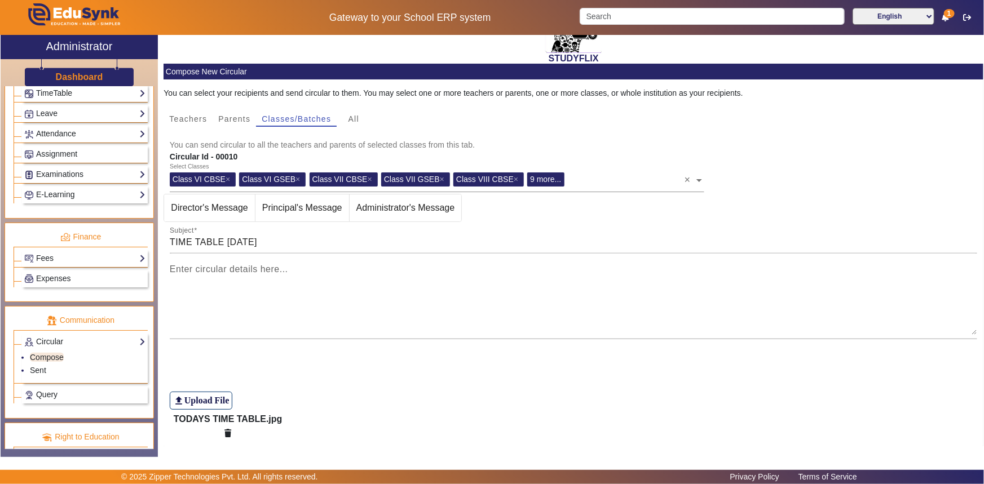
scroll to position [93, 0]
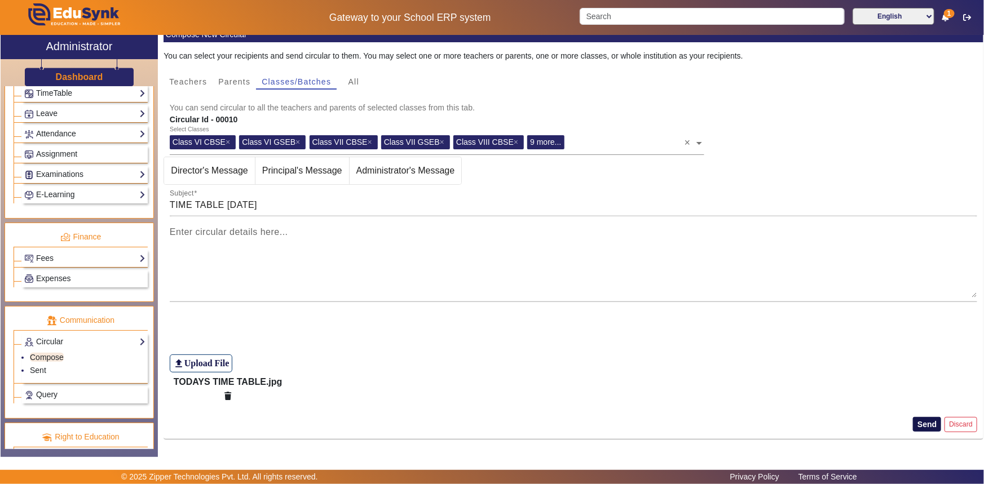
click at [919, 428] on button "Send" at bounding box center [927, 424] width 28 height 15
